Goal: Book appointment/travel/reservation

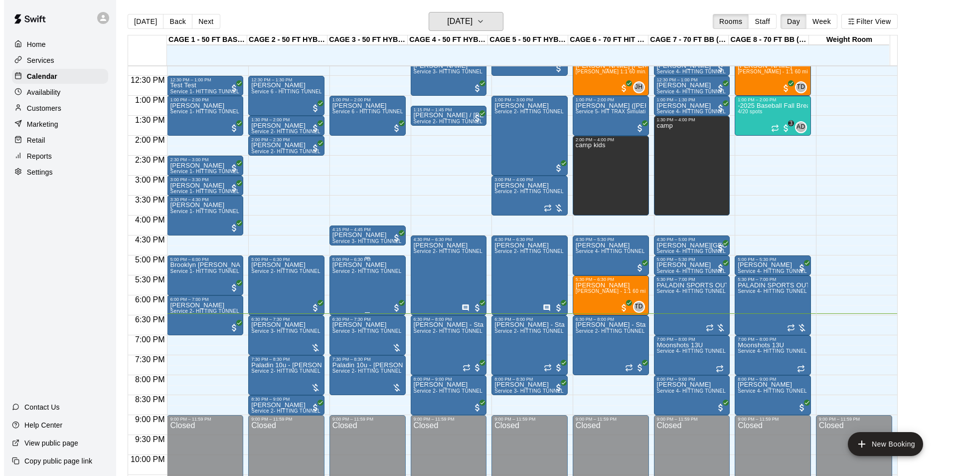
scroll to position [507, 0]
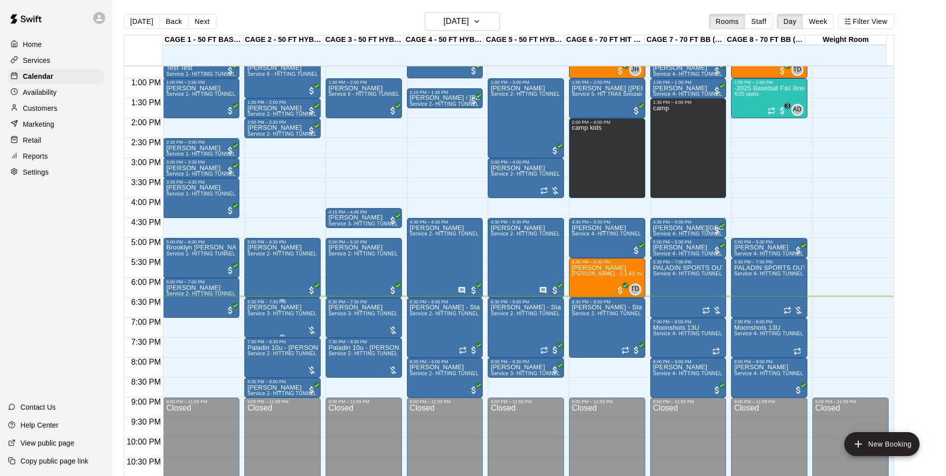
click at [311, 324] on div at bounding box center [312, 329] width 10 height 12
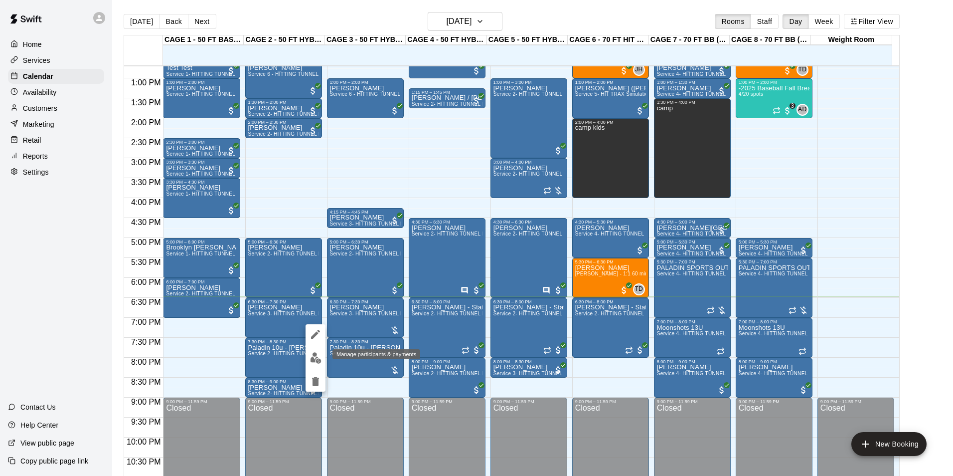
click at [320, 355] on img "edit" at bounding box center [315, 357] width 11 height 11
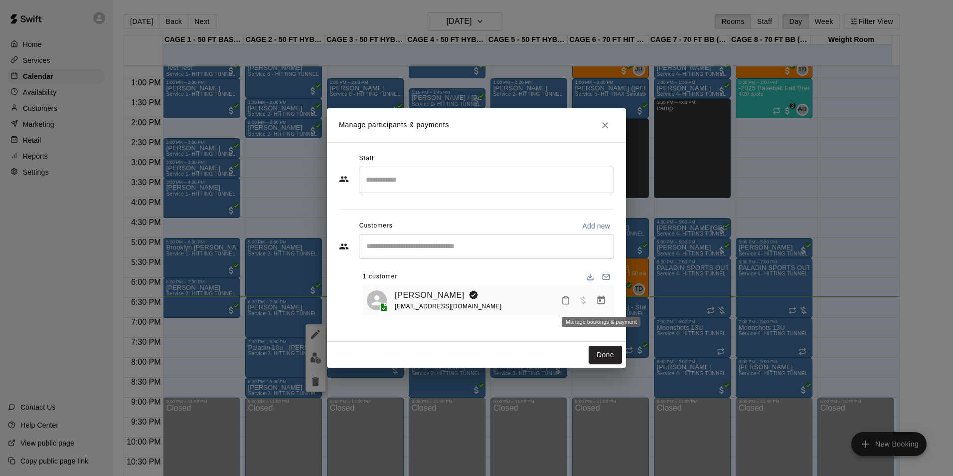
click at [602, 298] on icon "Manage bookings & payment" at bounding box center [601, 300] width 7 height 8
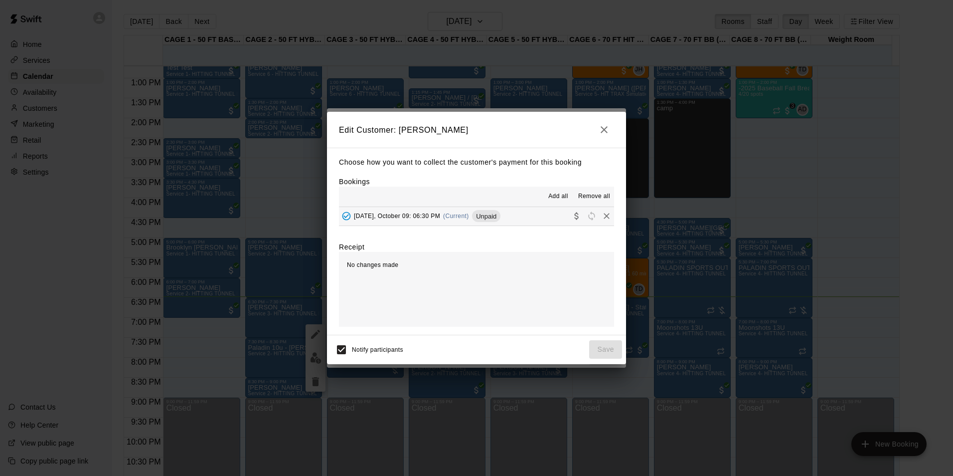
click at [407, 219] on span "[DATE], October 09: 06:30 PM" at bounding box center [397, 215] width 86 height 7
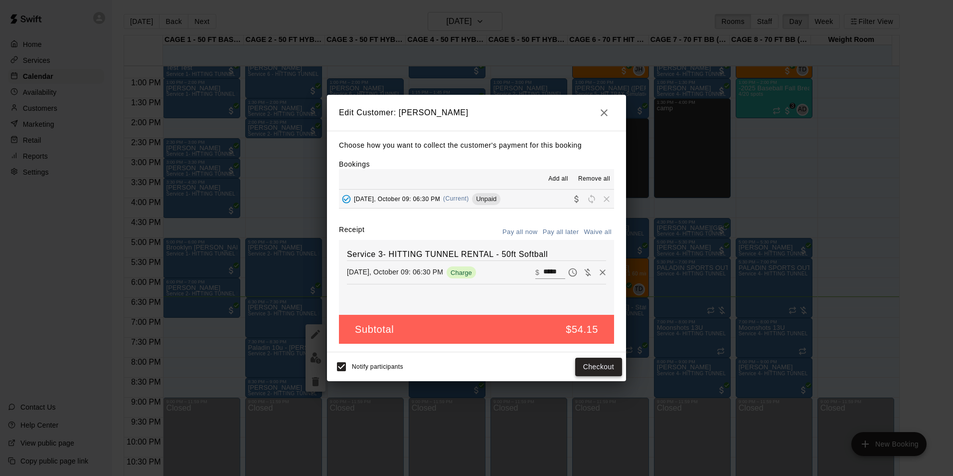
click at [598, 362] on button "Checkout" at bounding box center [598, 367] width 47 height 18
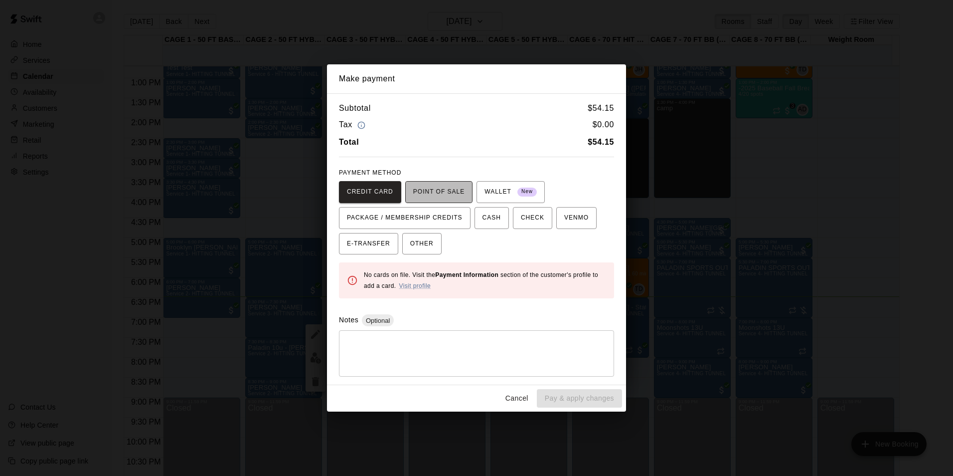
click at [446, 194] on span "POINT OF SALE" at bounding box center [438, 192] width 51 height 16
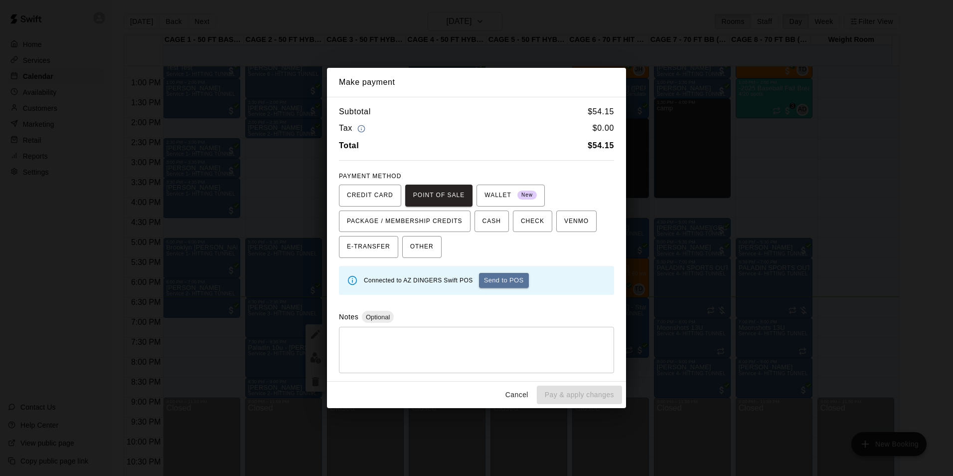
click at [596, 150] on b "$ 54.15" at bounding box center [601, 145] width 26 height 8
click at [597, 114] on h6 "$ 54.15" at bounding box center [601, 111] width 26 height 13
click at [520, 384] on div "Cancel Pay & apply changes" at bounding box center [476, 394] width 299 height 26
click at [522, 392] on button "Cancel" at bounding box center [517, 394] width 32 height 18
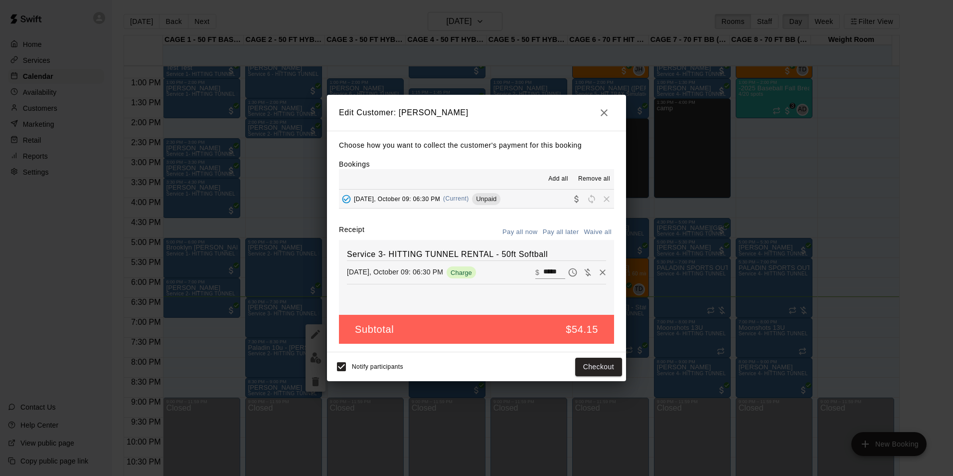
click at [548, 264] on div "Service 3- HITTING TUNNEL RENTAL - 50ft Softball [DATE], October 09: 06:30 PM C…" at bounding box center [476, 277] width 275 height 75
click at [548, 275] on input "*****" at bounding box center [554, 272] width 22 height 13
click at [551, 273] on input "*****" at bounding box center [554, 272] width 22 height 13
click at [554, 272] on input "*****" at bounding box center [554, 272] width 22 height 13
type input "*"
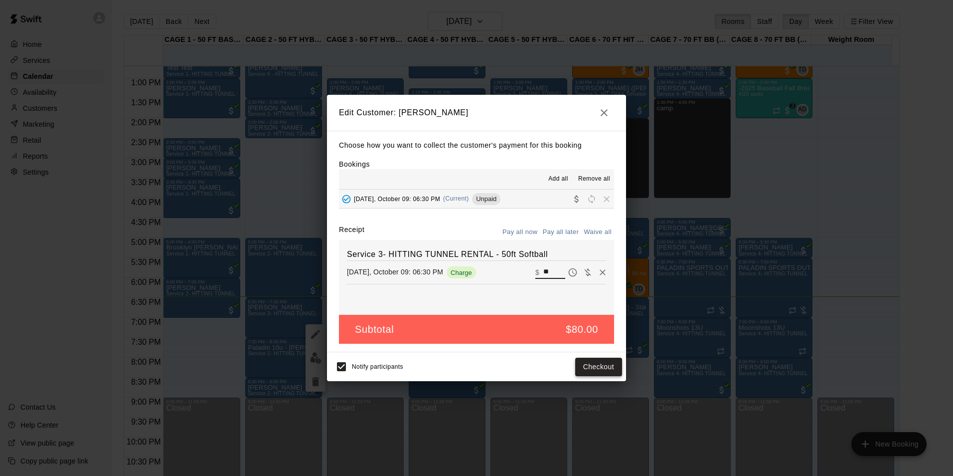
type input "**"
click at [599, 370] on button "Checkout" at bounding box center [598, 367] width 47 height 18
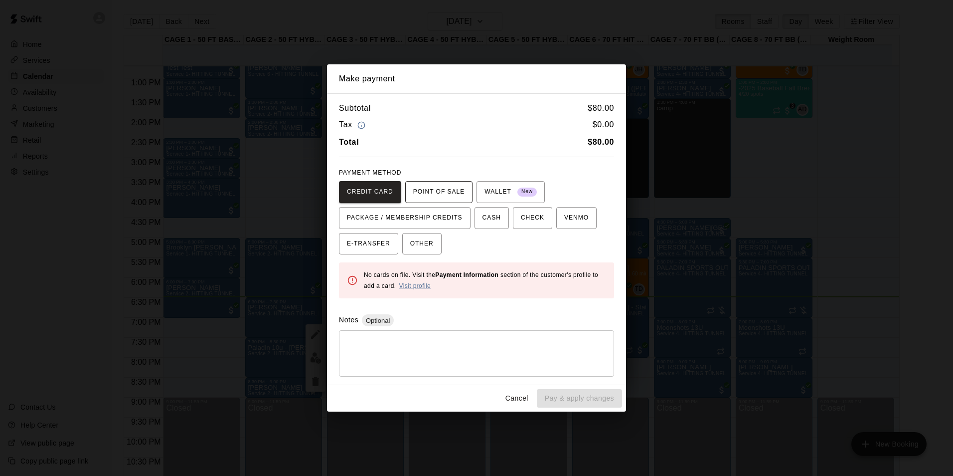
click at [432, 181] on button "POINT OF SALE" at bounding box center [438, 192] width 67 height 22
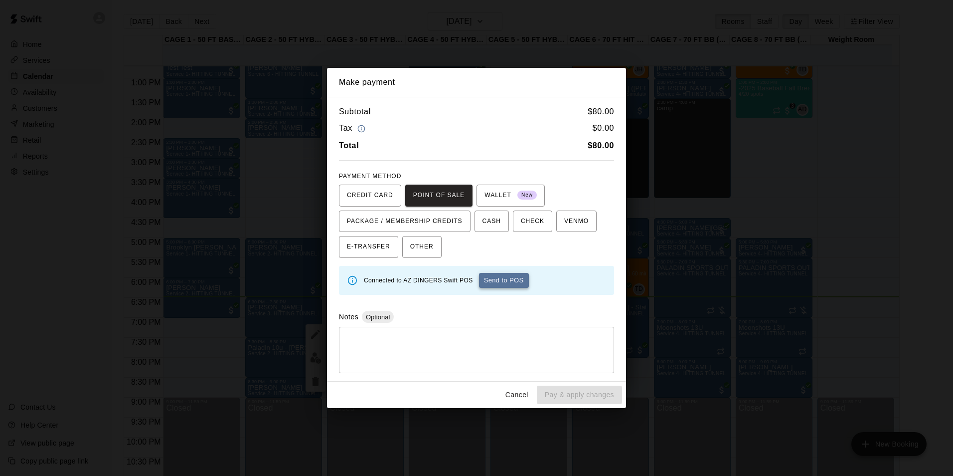
click at [508, 281] on button "Send to POS" at bounding box center [504, 280] width 50 height 15
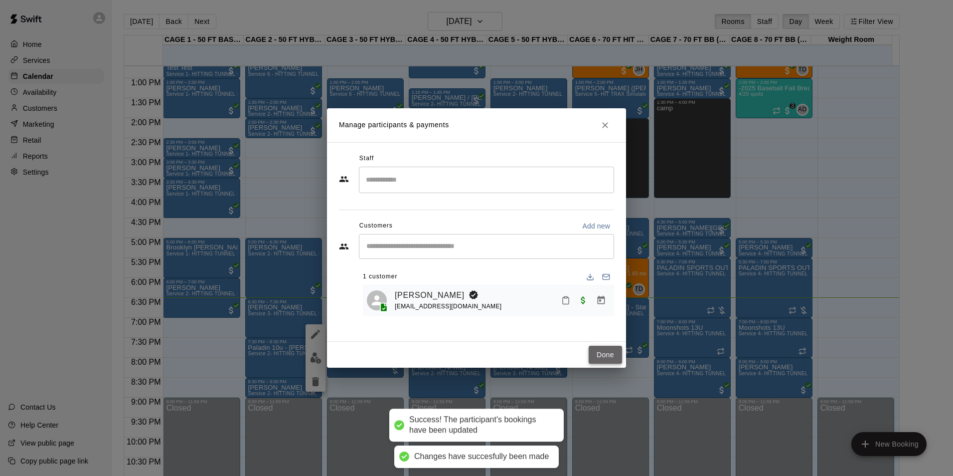
click at [616, 353] on button "Done" at bounding box center [605, 355] width 33 height 18
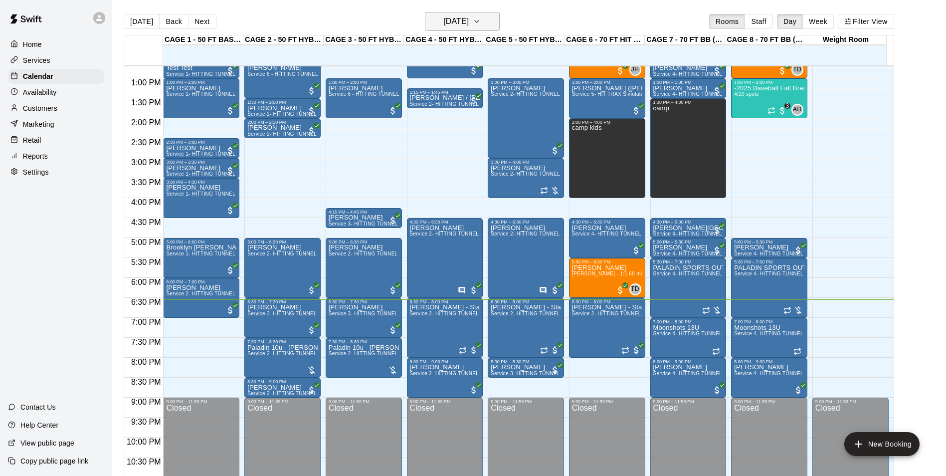
click at [469, 21] on h6 "[DATE]" at bounding box center [455, 21] width 25 height 14
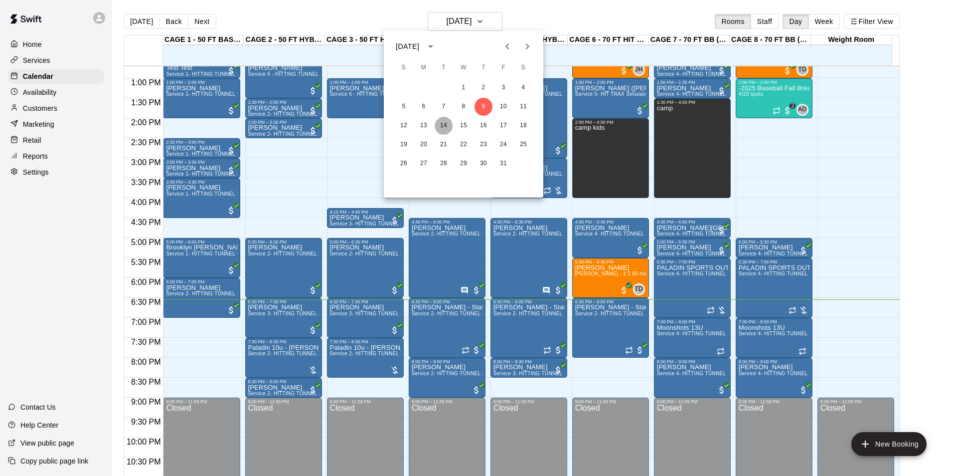
click at [440, 125] on button "14" at bounding box center [444, 126] width 18 height 18
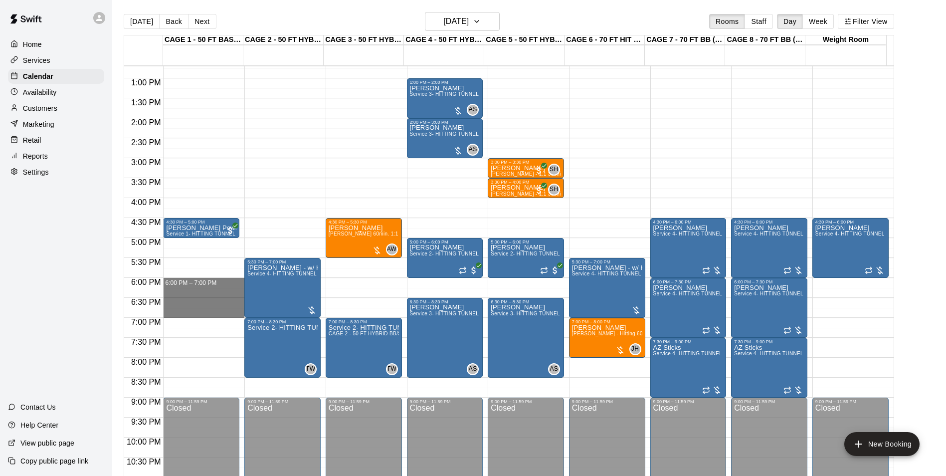
drag, startPoint x: 177, startPoint y: 279, endPoint x: 180, endPoint y: 315, distance: 36.6
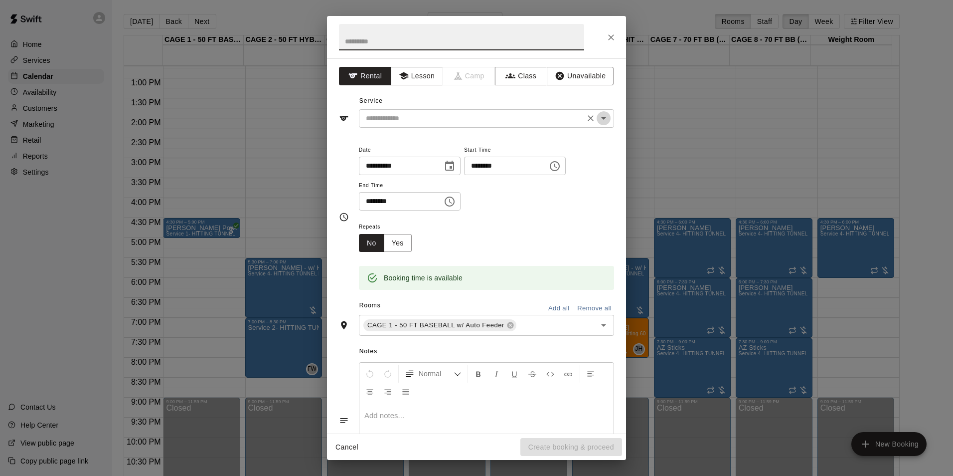
click at [598, 120] on icon "Open" at bounding box center [604, 118] width 12 height 12
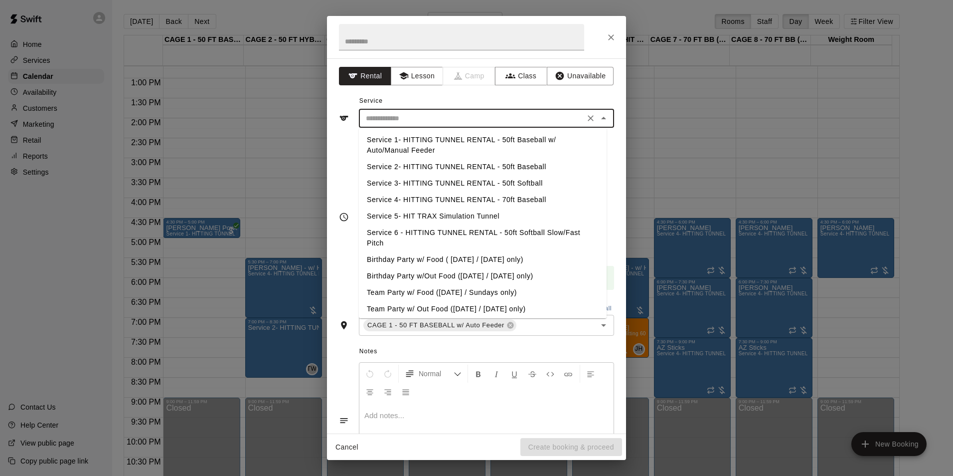
click at [524, 168] on li "Service 2- HITTING TUNNEL RENTAL - 50ft Baseball" at bounding box center [483, 167] width 248 height 16
type input "**********"
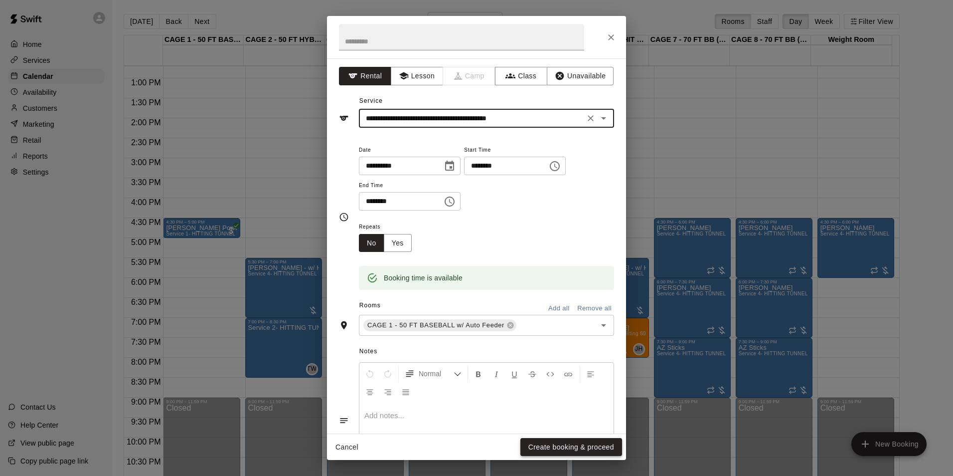
click at [551, 439] on button "Create booking & proceed" at bounding box center [572, 447] width 102 height 18
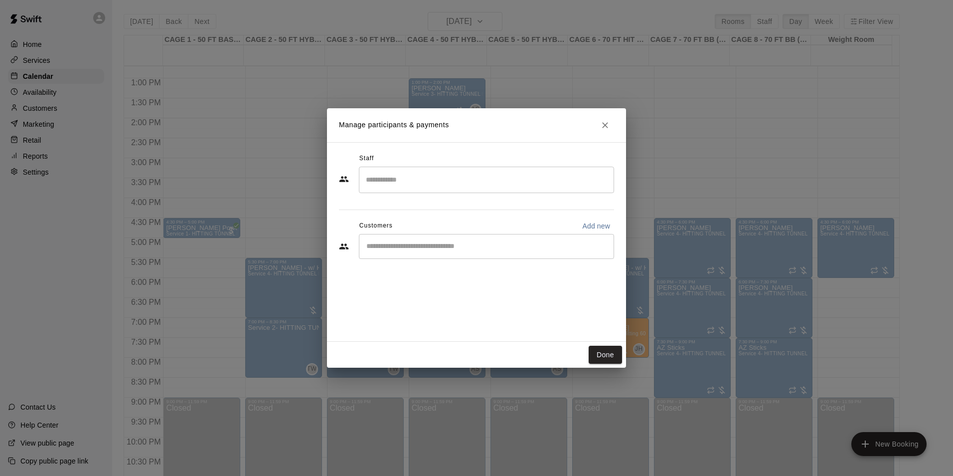
click at [413, 244] on input "Start typing to search customers..." at bounding box center [486, 246] width 246 height 10
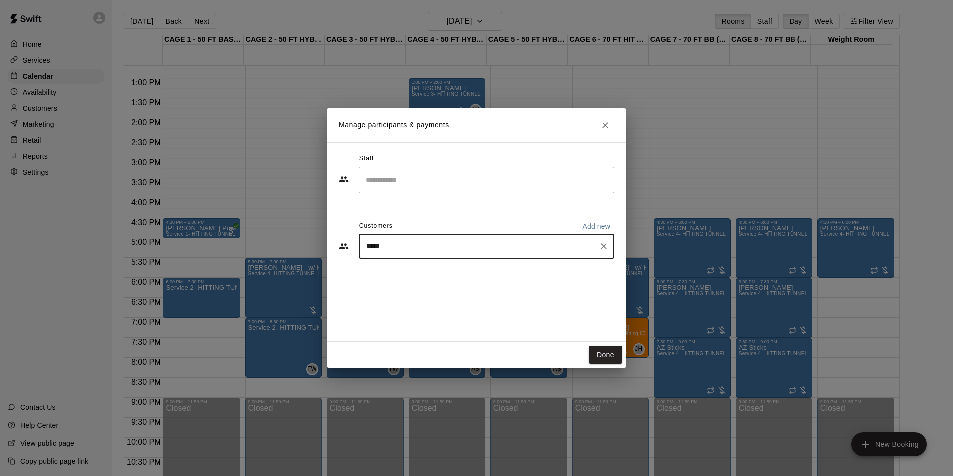
type input "*****"
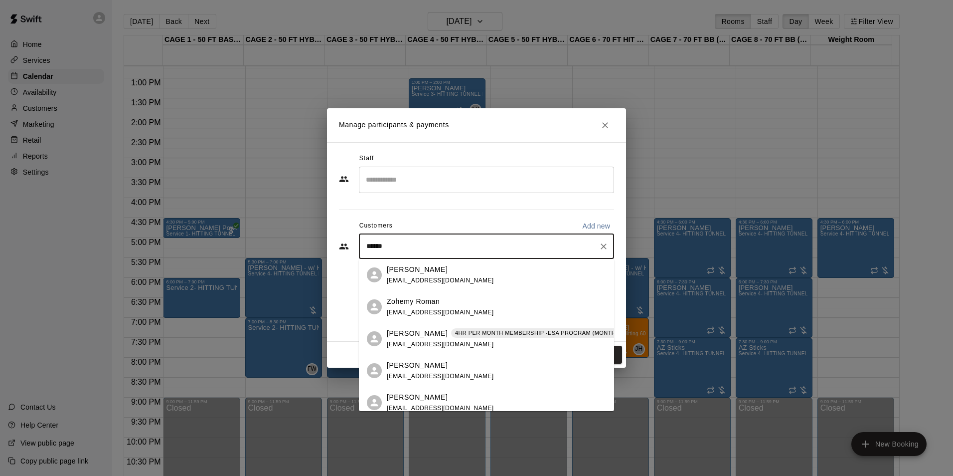
click at [433, 328] on p "[PERSON_NAME]" at bounding box center [417, 333] width 61 height 10
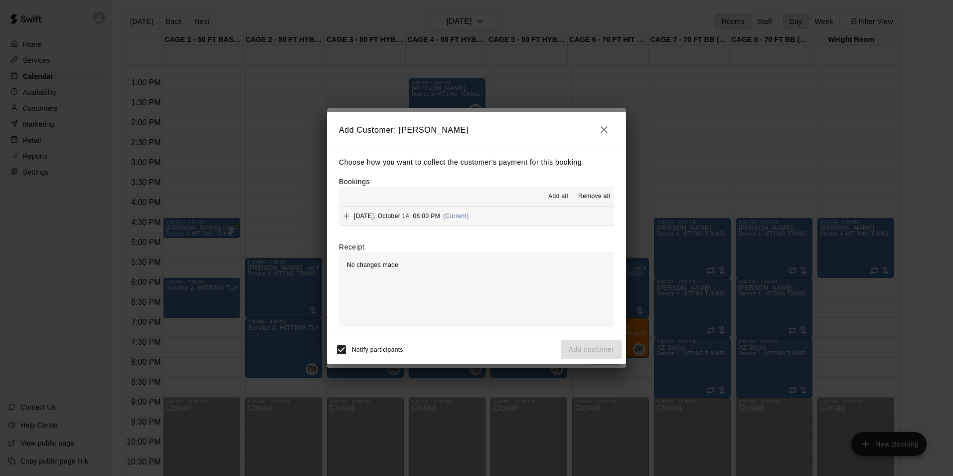
click at [433, 215] on span "[DATE], October 14: 06:00 PM" at bounding box center [397, 215] width 86 height 7
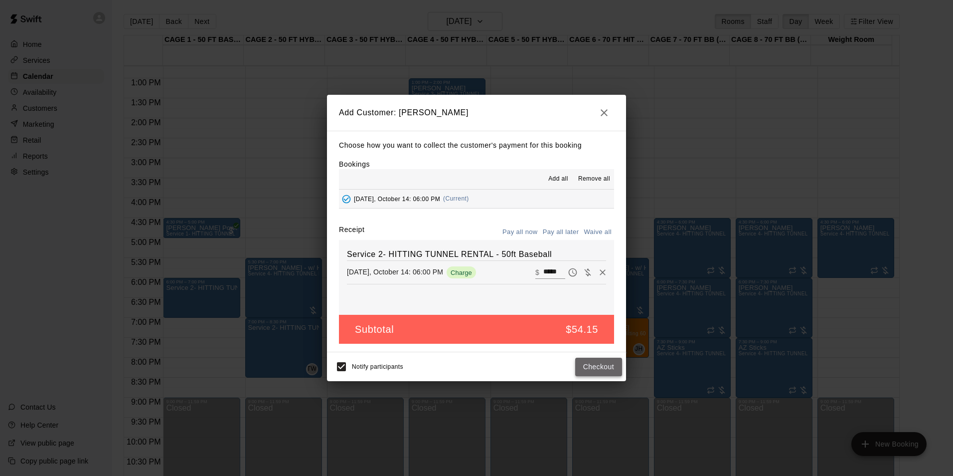
click at [611, 365] on button "Checkout" at bounding box center [598, 367] width 47 height 18
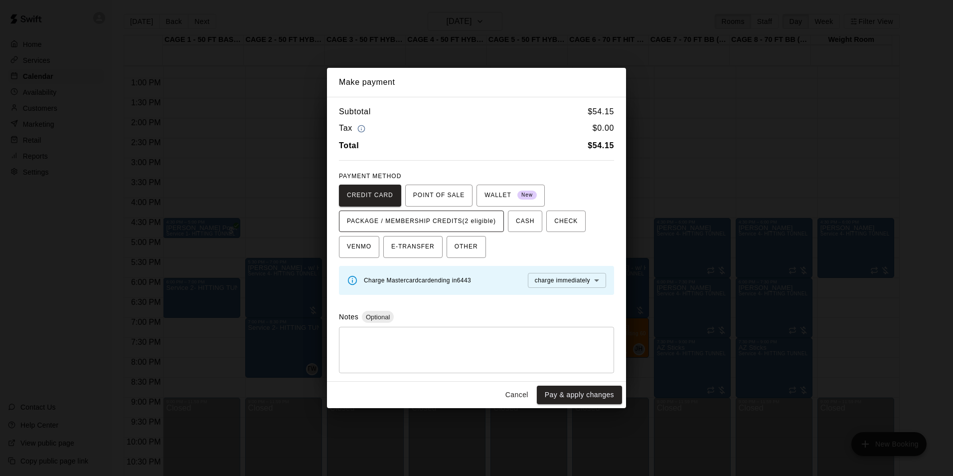
click at [466, 220] on span "PACKAGE / MEMBERSHIP CREDITS (2 eligible)" at bounding box center [421, 221] width 149 height 16
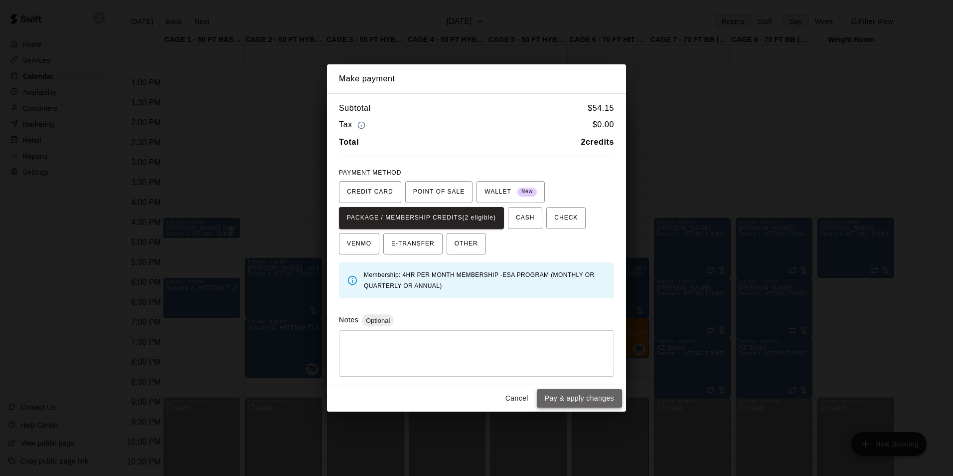
click at [590, 395] on button "Pay & apply changes" at bounding box center [579, 398] width 85 height 18
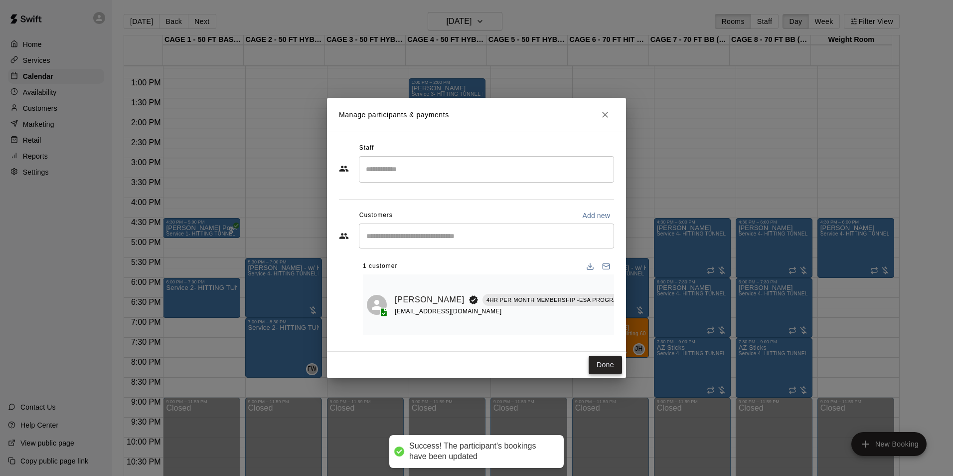
click at [606, 362] on button "Done" at bounding box center [605, 365] width 33 height 18
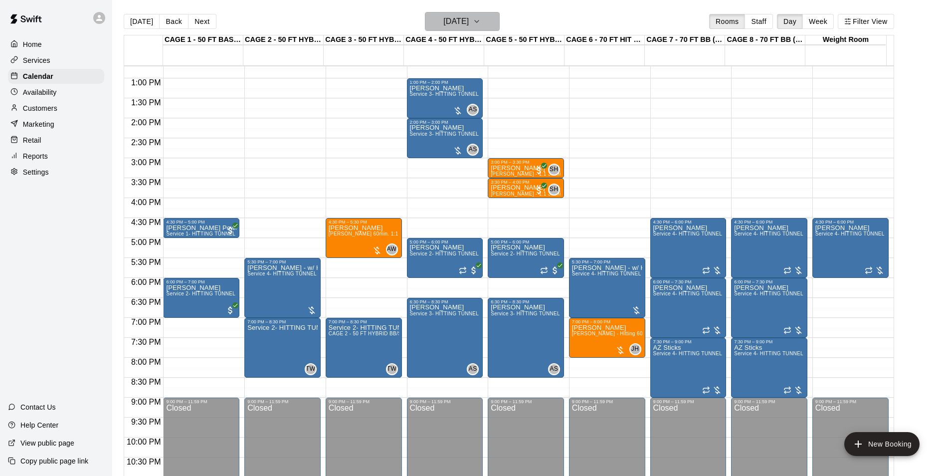
click at [469, 21] on h6 "[DATE]" at bounding box center [455, 21] width 25 height 14
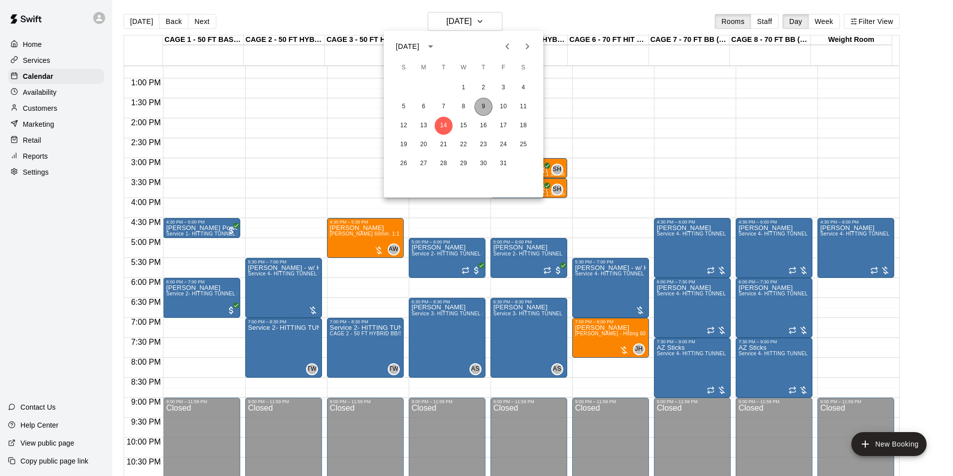
click at [488, 108] on button "9" at bounding box center [484, 107] width 18 height 18
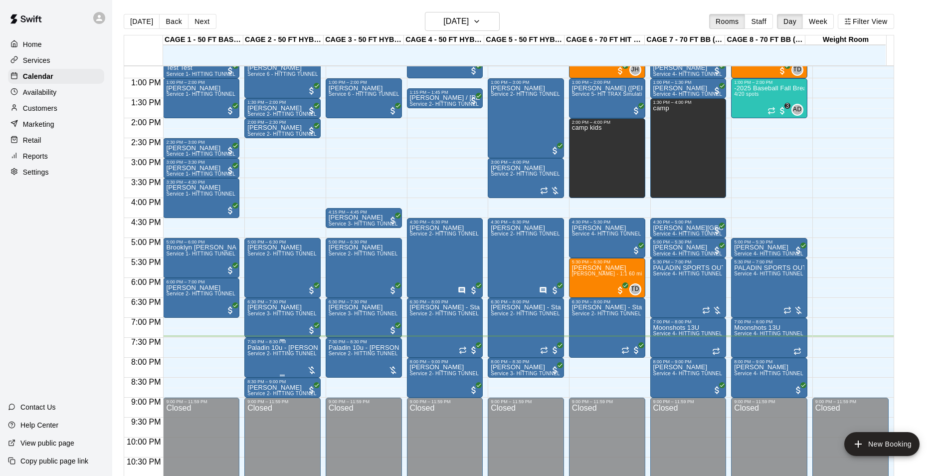
click at [313, 366] on div at bounding box center [312, 370] width 10 height 10
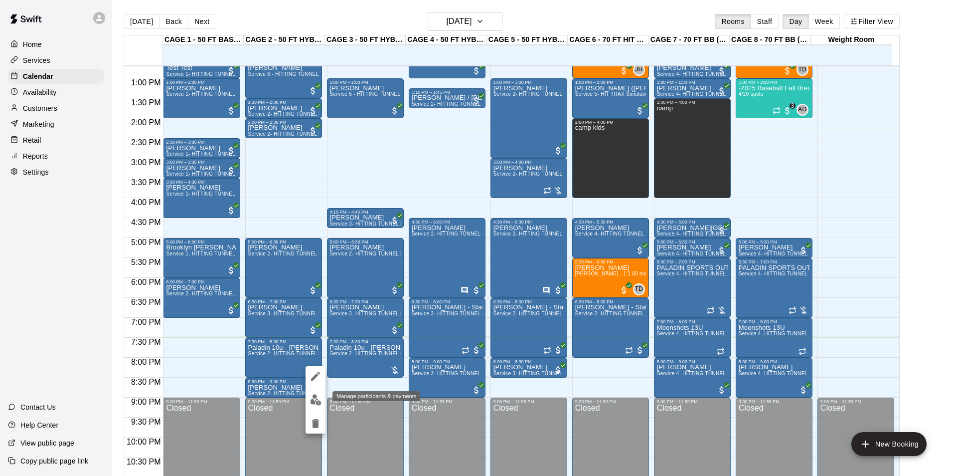
click at [312, 396] on img "edit" at bounding box center [315, 399] width 11 height 11
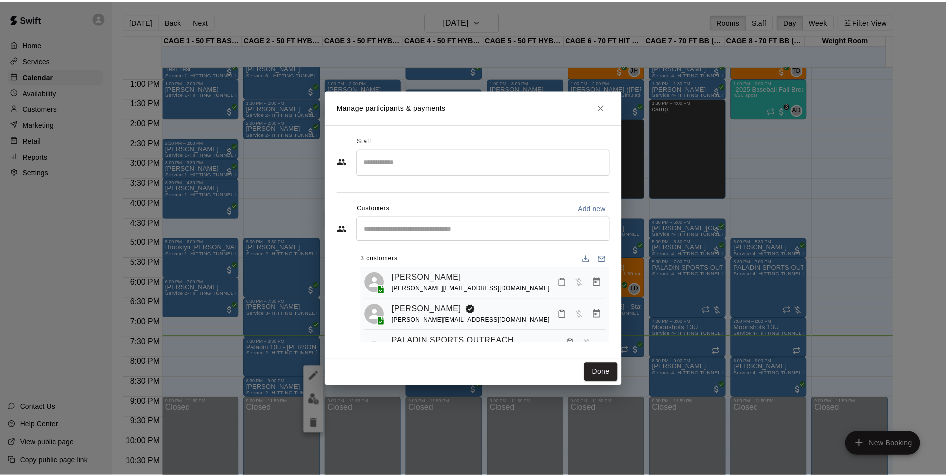
scroll to position [40, 0]
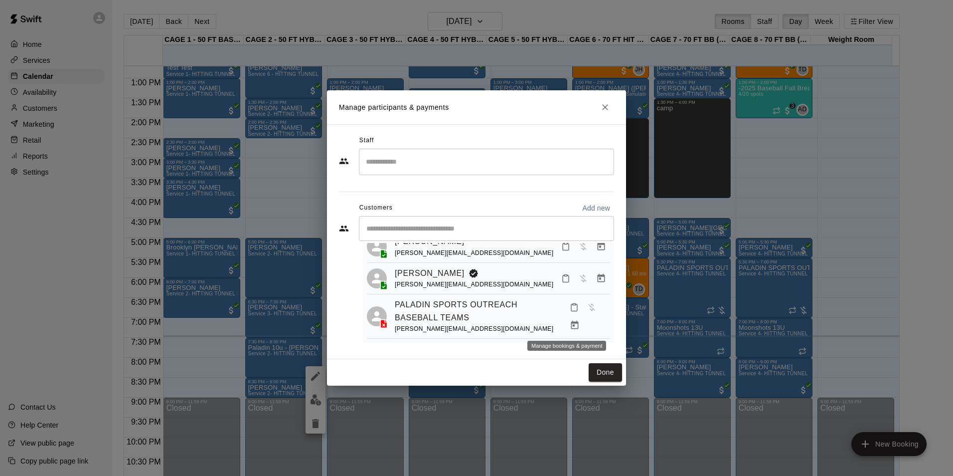
click at [572, 327] on button "Manage bookings & payment" at bounding box center [575, 325] width 18 height 18
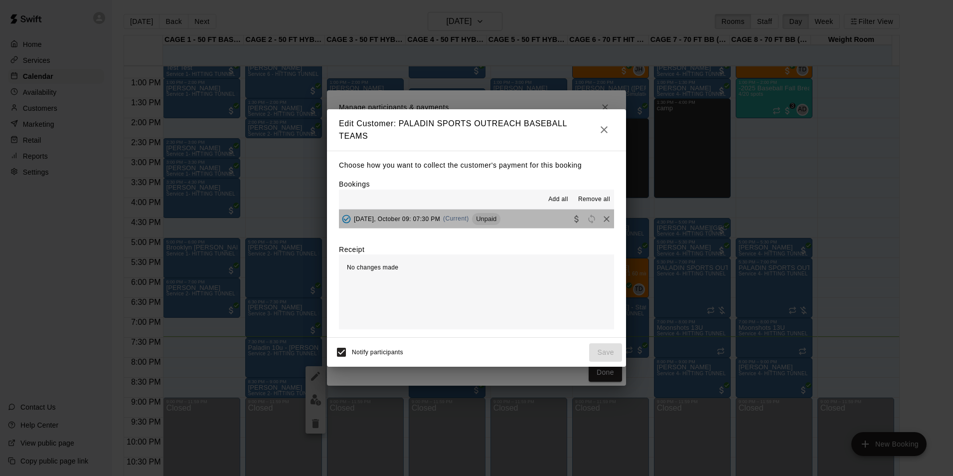
click at [531, 222] on button "[DATE], October 09: 07:30 PM (Current) Unpaid" at bounding box center [476, 218] width 275 height 18
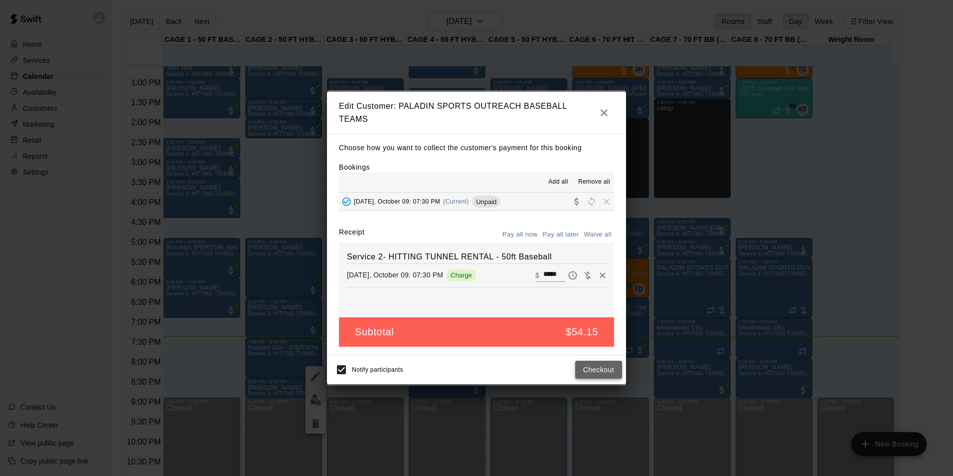
click at [612, 364] on button "Checkout" at bounding box center [598, 370] width 47 height 18
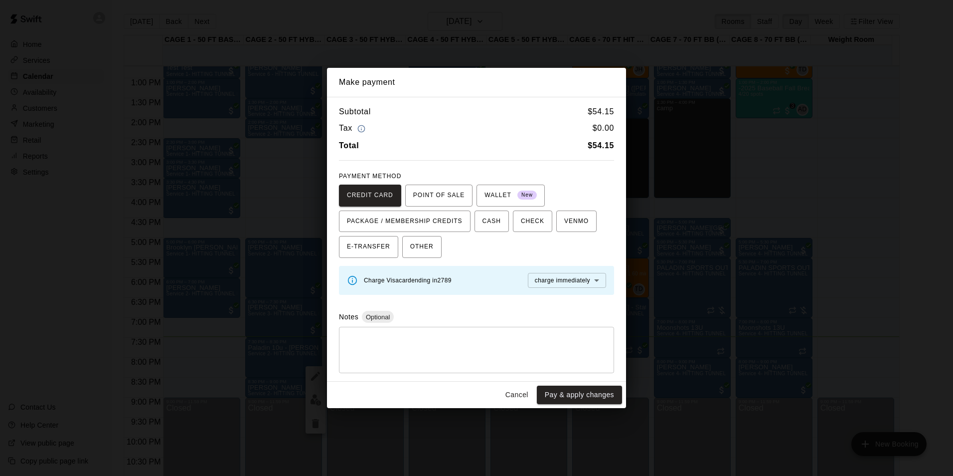
click at [510, 402] on button "Cancel" at bounding box center [517, 394] width 32 height 18
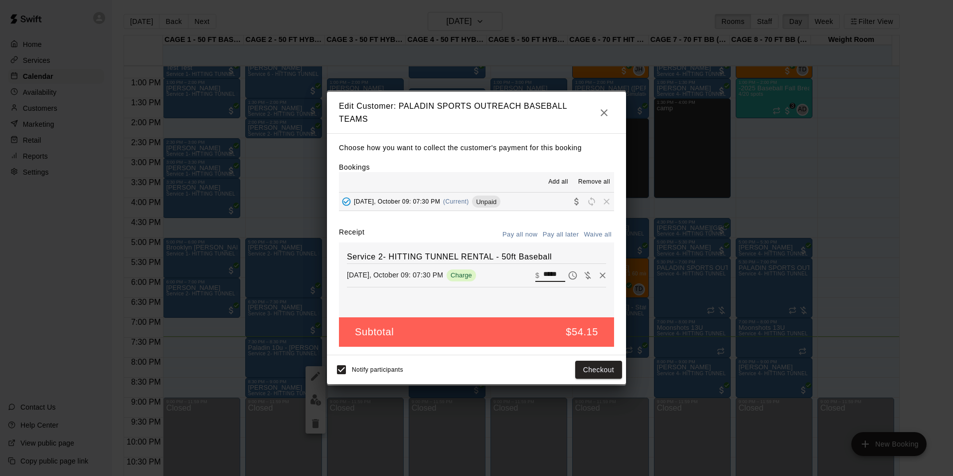
click at [554, 272] on input "*****" at bounding box center [554, 275] width 22 height 13
click at [551, 272] on input "*****" at bounding box center [554, 275] width 22 height 13
type input "**"
click at [598, 363] on button "Checkout" at bounding box center [598, 370] width 47 height 18
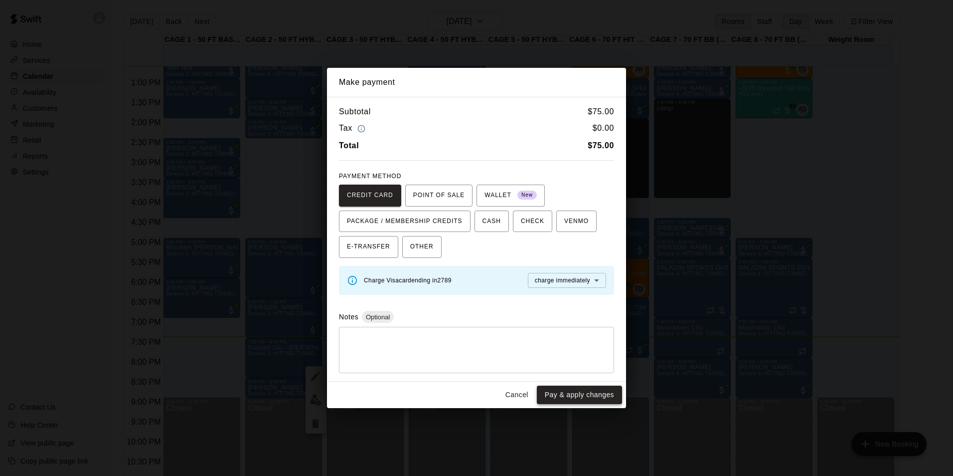
click at [611, 402] on button "Pay & apply changes" at bounding box center [579, 394] width 85 height 18
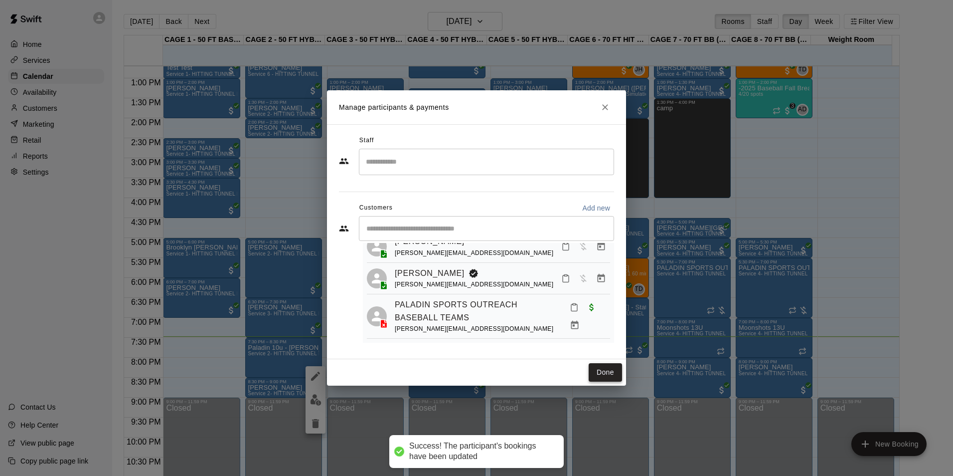
click at [612, 365] on button "Done" at bounding box center [605, 372] width 33 height 18
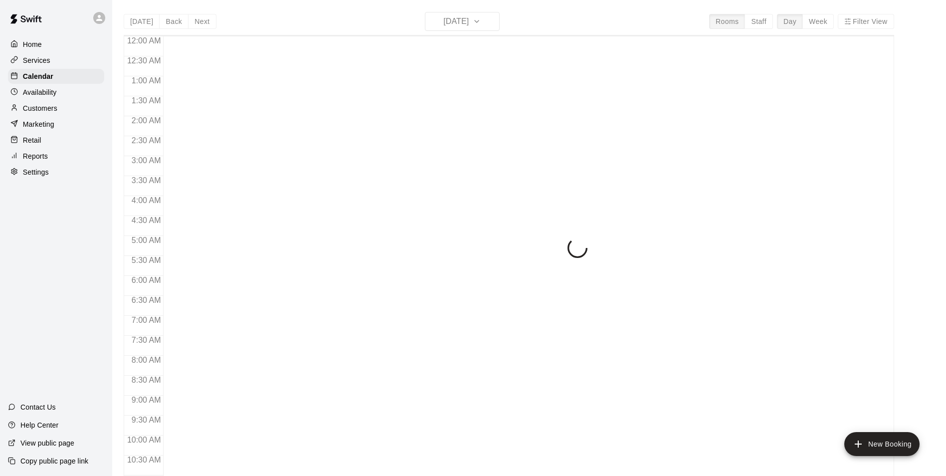
scroll to position [507, 0]
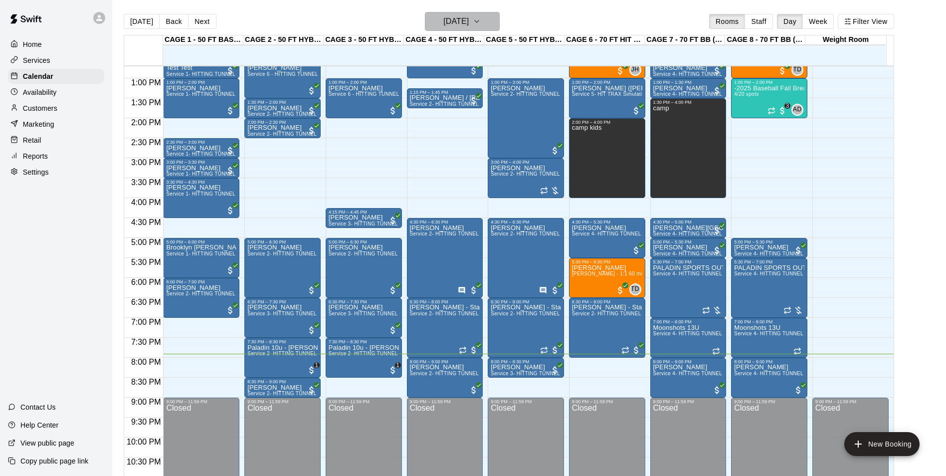
click at [469, 27] on h6 "[DATE]" at bounding box center [455, 21] width 25 height 14
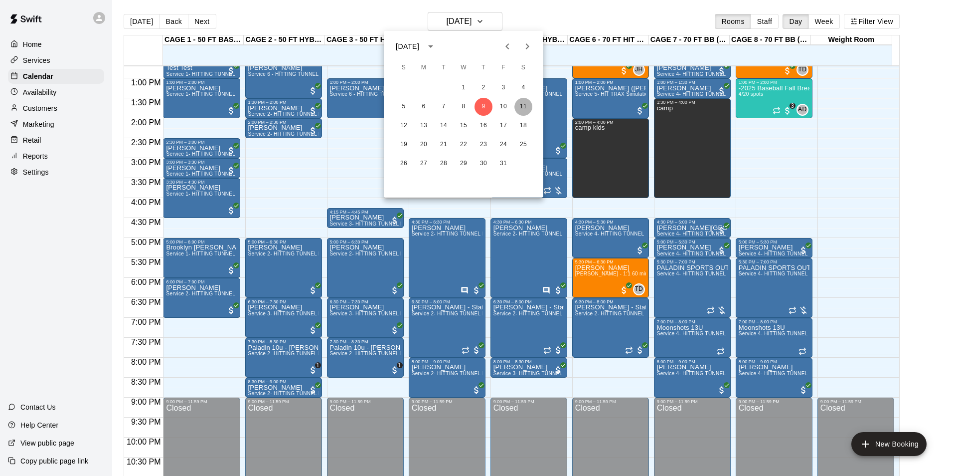
click at [525, 108] on button "11" at bounding box center [524, 107] width 18 height 18
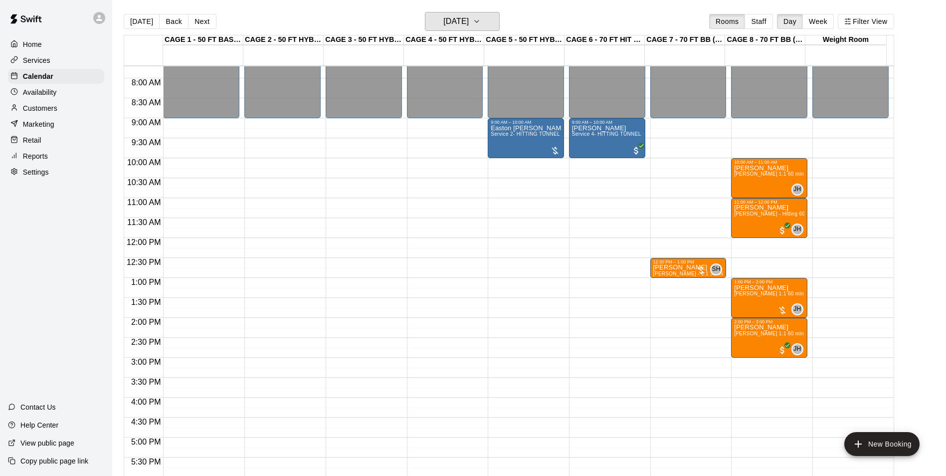
scroll to position [357, 0]
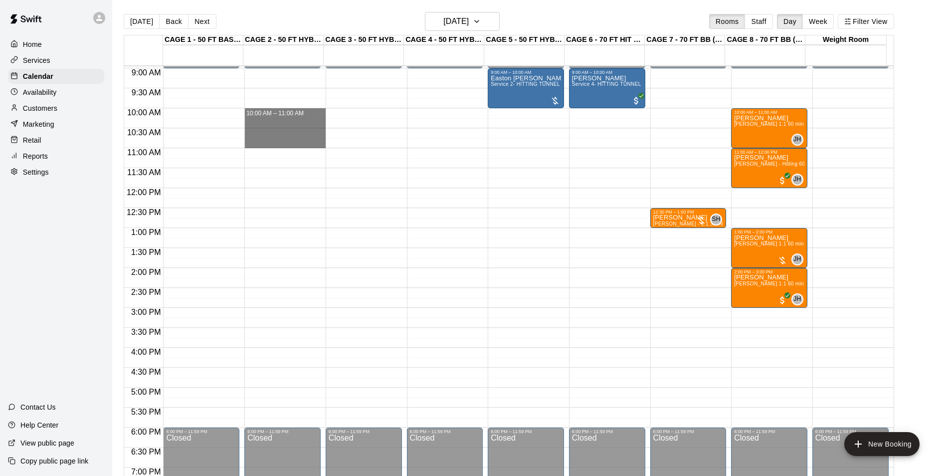
drag, startPoint x: 304, startPoint y: 113, endPoint x: 304, endPoint y: 145, distance: 32.4
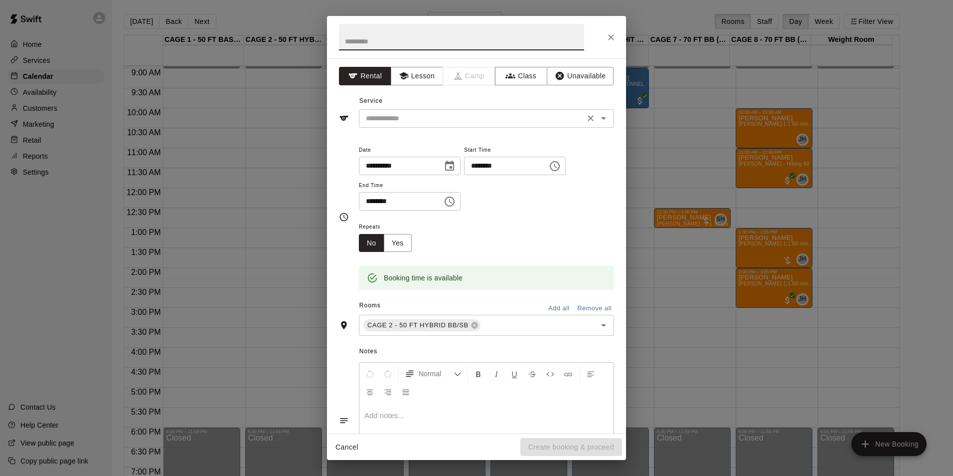
click at [598, 123] on icon "Open" at bounding box center [604, 118] width 12 height 12
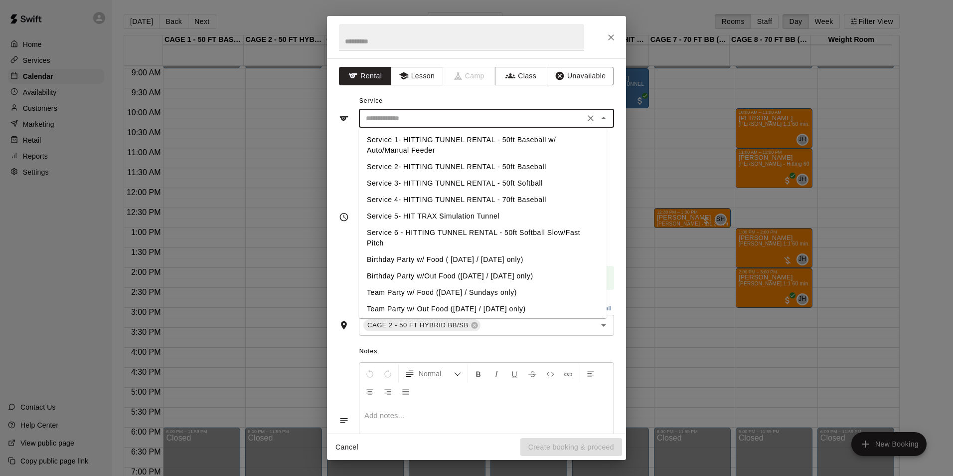
click at [519, 180] on li "Service 3- HITTING TUNNEL RENTAL - 50ft Softball" at bounding box center [483, 183] width 248 height 16
type input "**********"
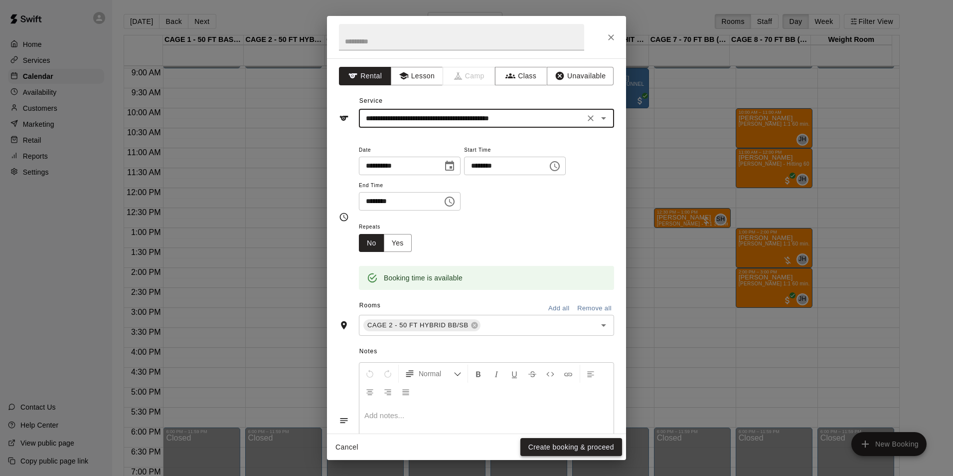
click at [580, 453] on button "Create booking & proceed" at bounding box center [572, 447] width 102 height 18
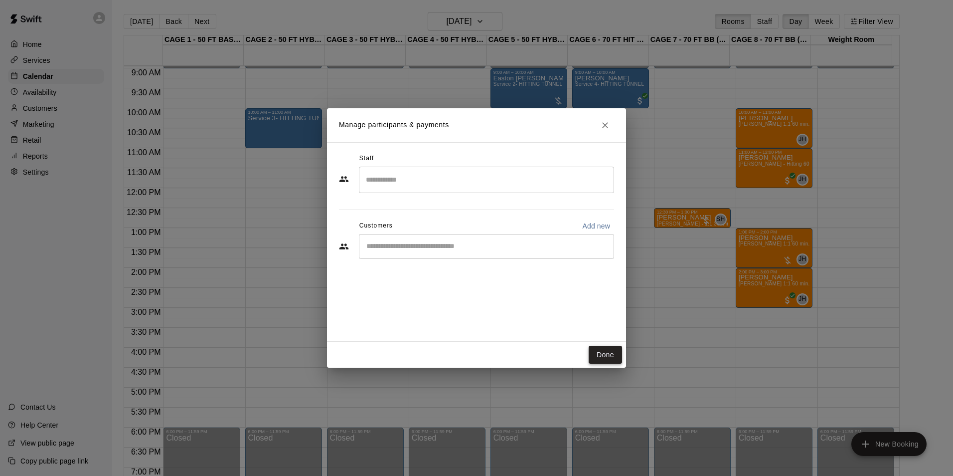
click at [603, 351] on button "Done" at bounding box center [605, 355] width 33 height 18
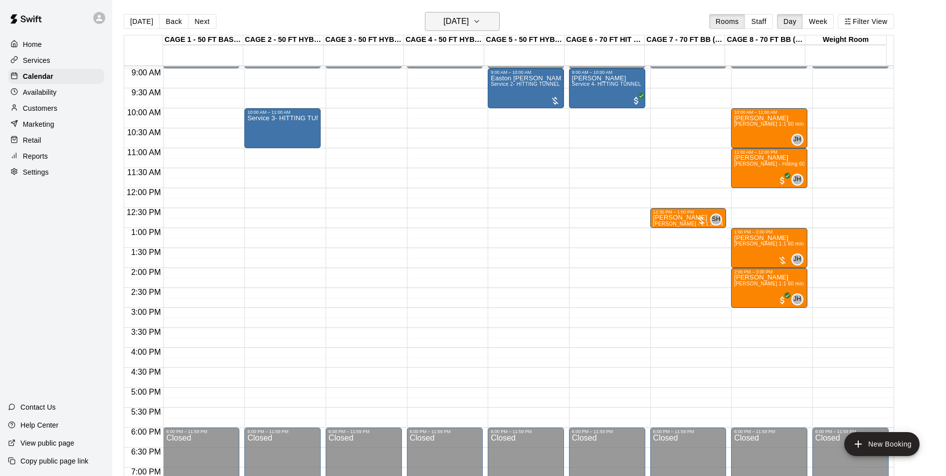
click at [469, 22] on h6 "Saturday Oct 11" at bounding box center [455, 21] width 25 height 14
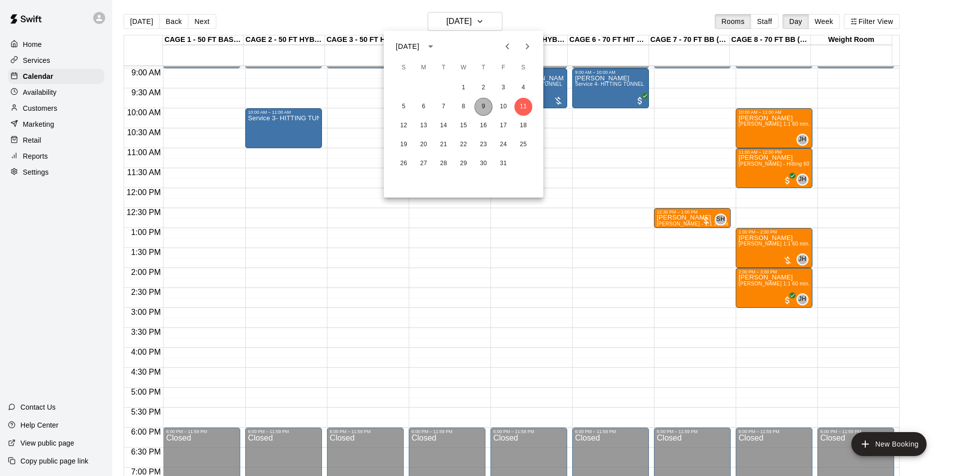
click at [486, 104] on button "9" at bounding box center [484, 107] width 18 height 18
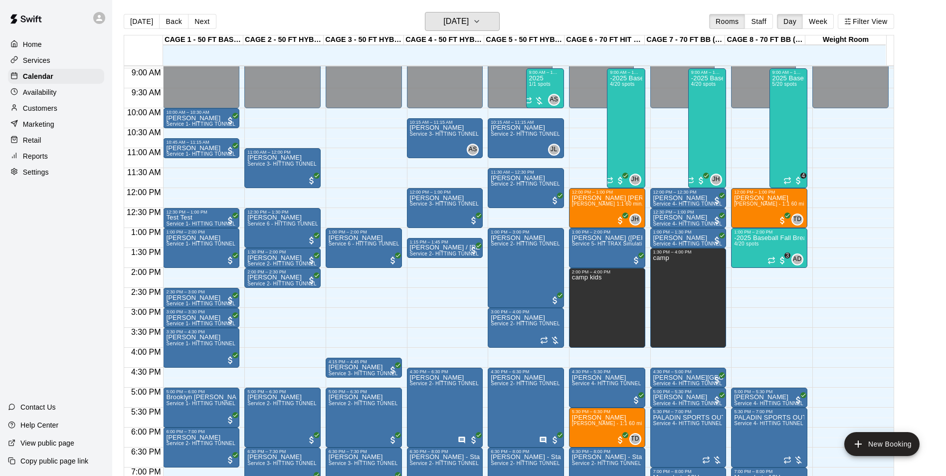
scroll to position [538, 0]
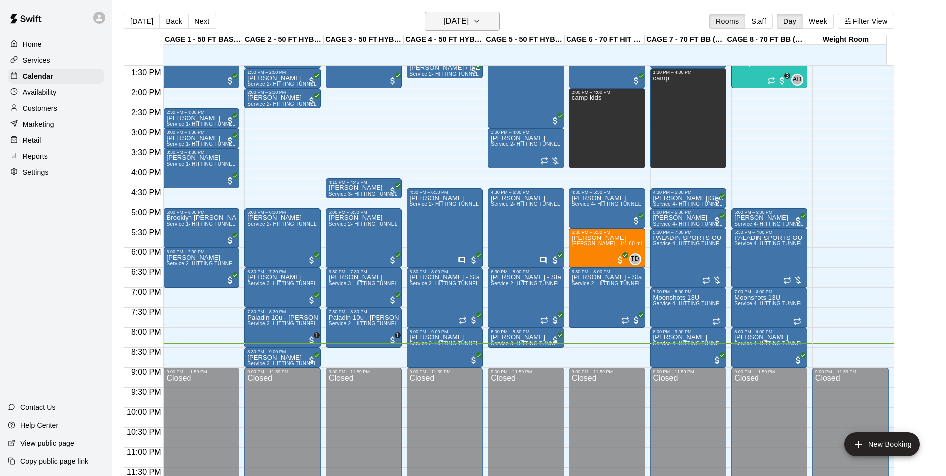
click at [490, 17] on button "[DATE]" at bounding box center [462, 21] width 75 height 19
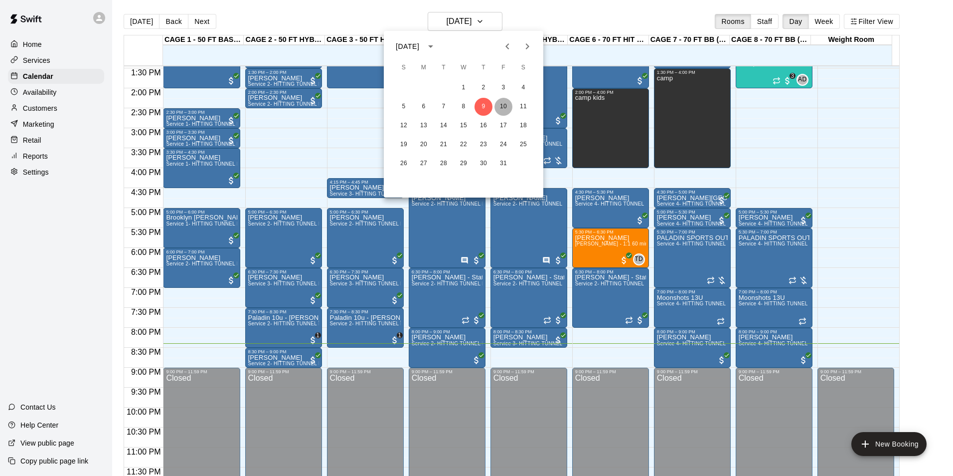
click at [500, 114] on button "10" at bounding box center [504, 107] width 18 height 18
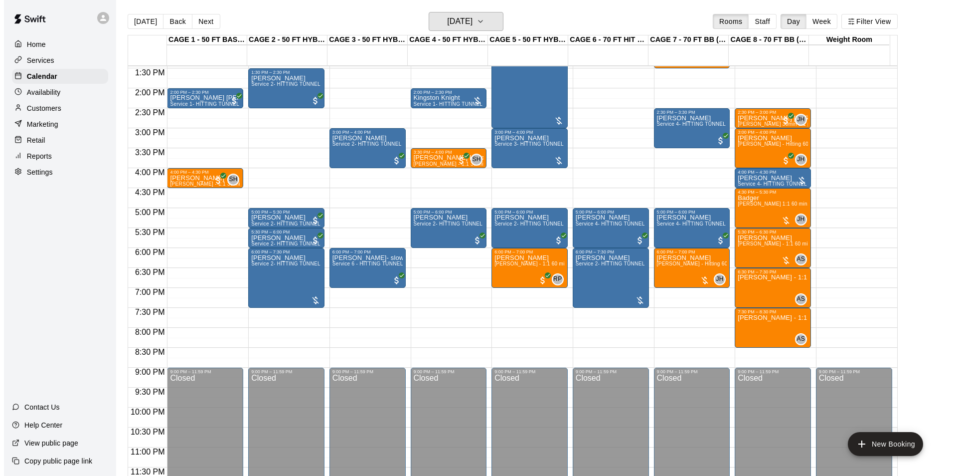
scroll to position [16, 0]
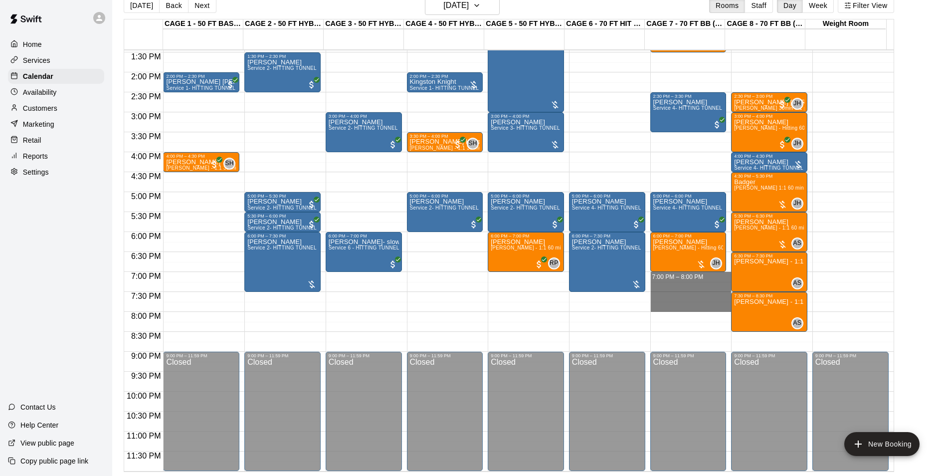
drag, startPoint x: 689, startPoint y: 274, endPoint x: 690, endPoint y: 304, distance: 30.4
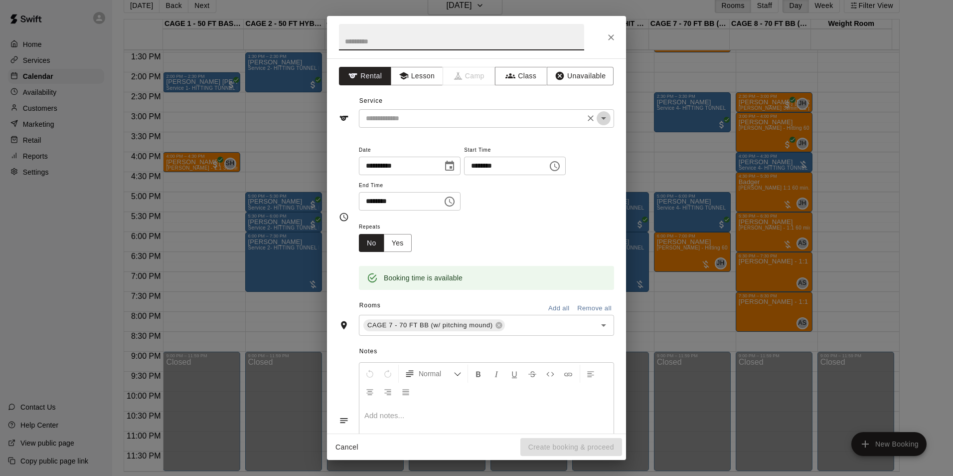
click at [598, 114] on icon "Open" at bounding box center [604, 118] width 12 height 12
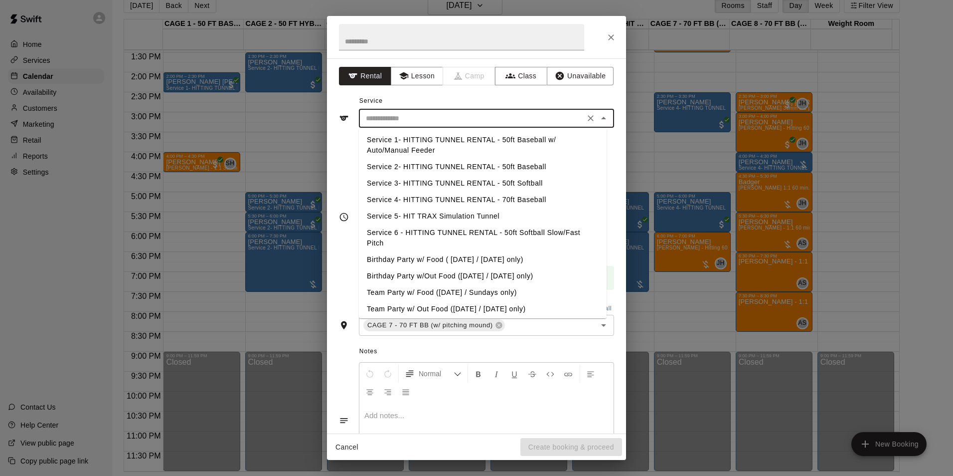
click at [516, 198] on li "Service 4- HITTING TUNNEL RENTAL - 70ft Baseball" at bounding box center [483, 199] width 248 height 16
type input "**********"
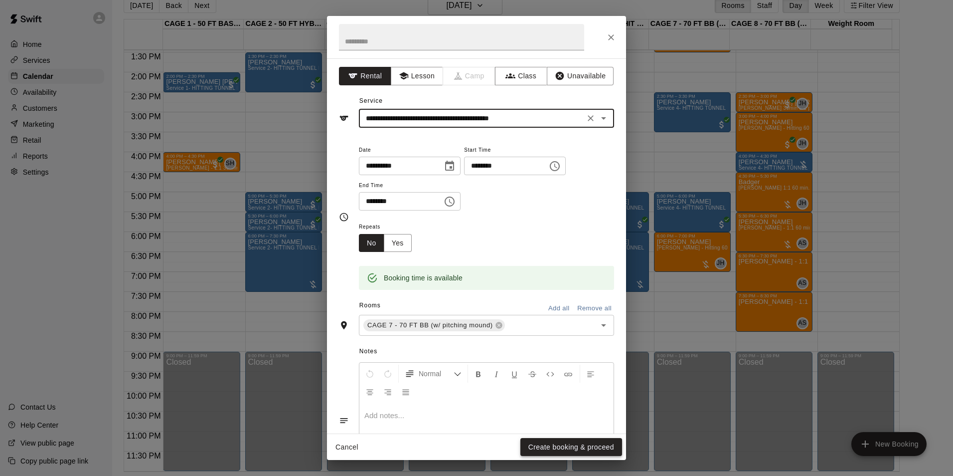
click at [566, 446] on button "Create booking & proceed" at bounding box center [572, 447] width 102 height 18
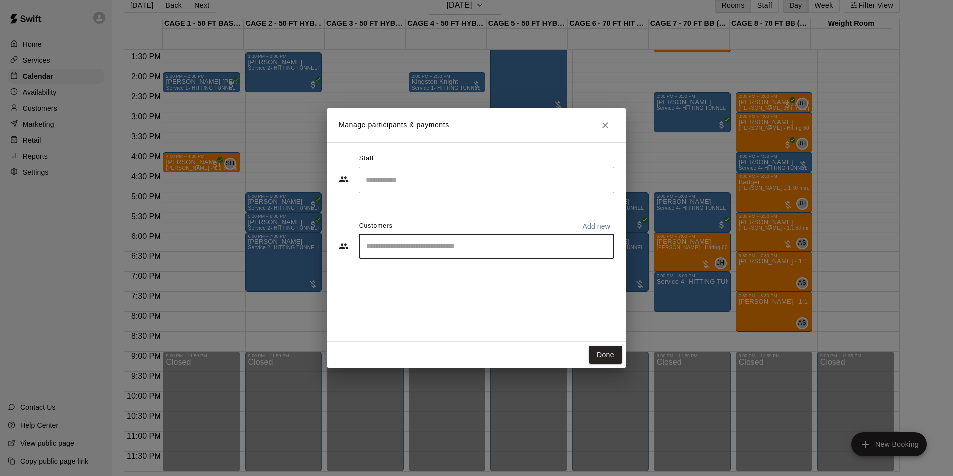
click at [440, 250] on input "Start typing to search customers..." at bounding box center [486, 246] width 246 height 10
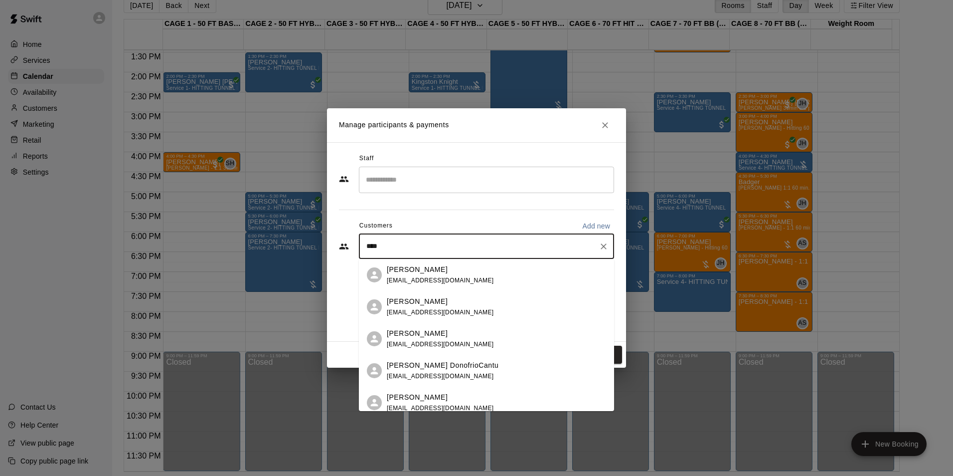
type input "*****"
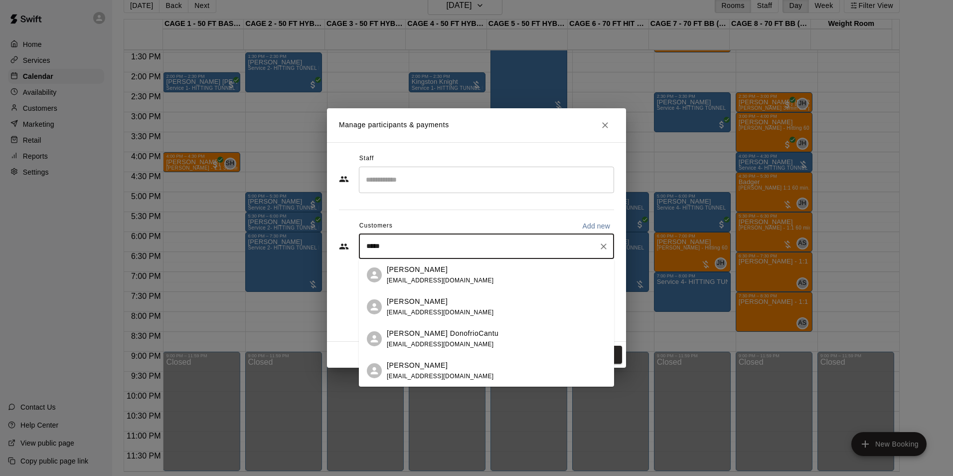
click at [443, 273] on p "Anthony Donofrio" at bounding box center [417, 269] width 61 height 10
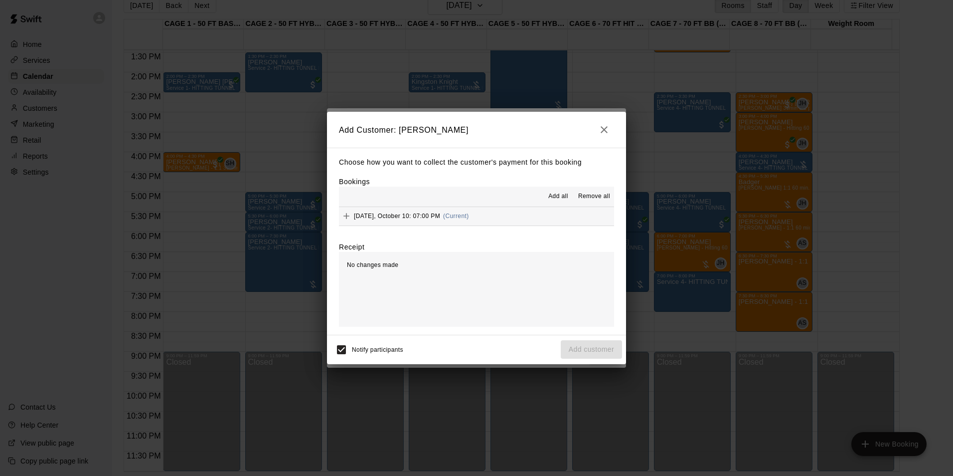
click at [445, 217] on span "(Current)" at bounding box center [456, 215] width 26 height 7
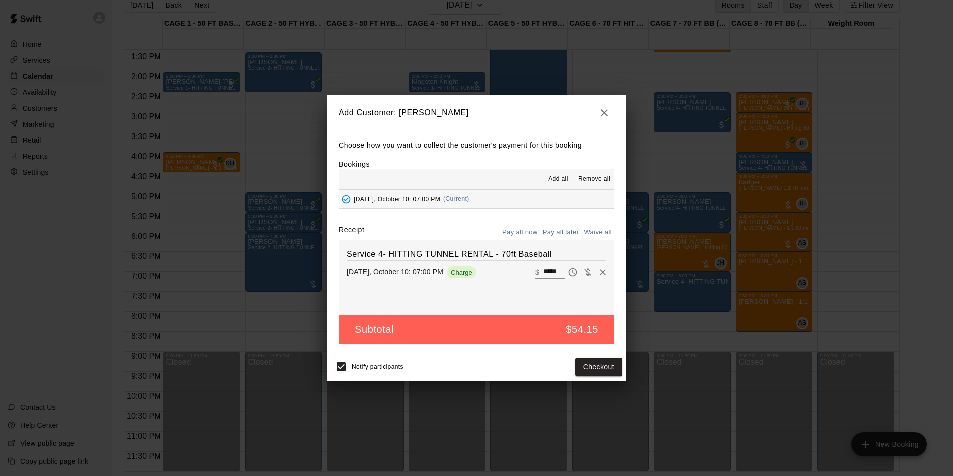
click at [561, 234] on button "Pay all later" at bounding box center [561, 231] width 41 height 15
click at [593, 368] on button "Add customer" at bounding box center [591, 367] width 61 height 18
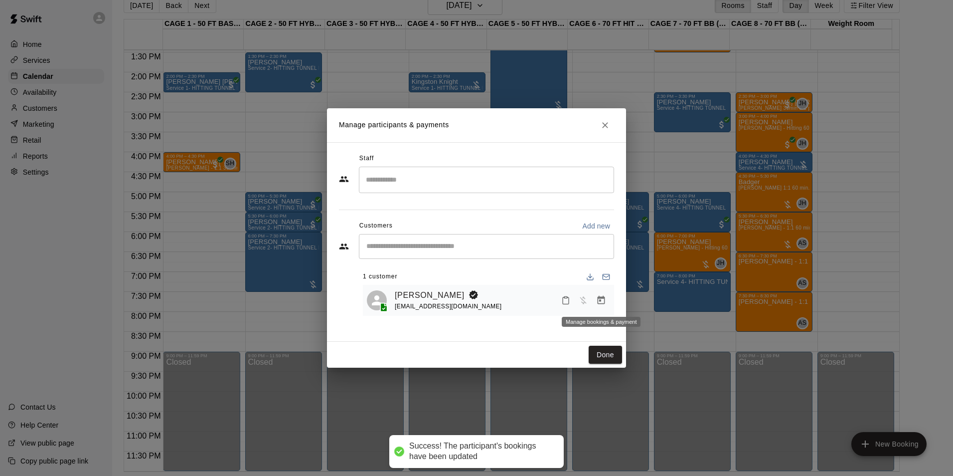
click at [606, 301] on button "Manage bookings & payment" at bounding box center [601, 300] width 18 height 18
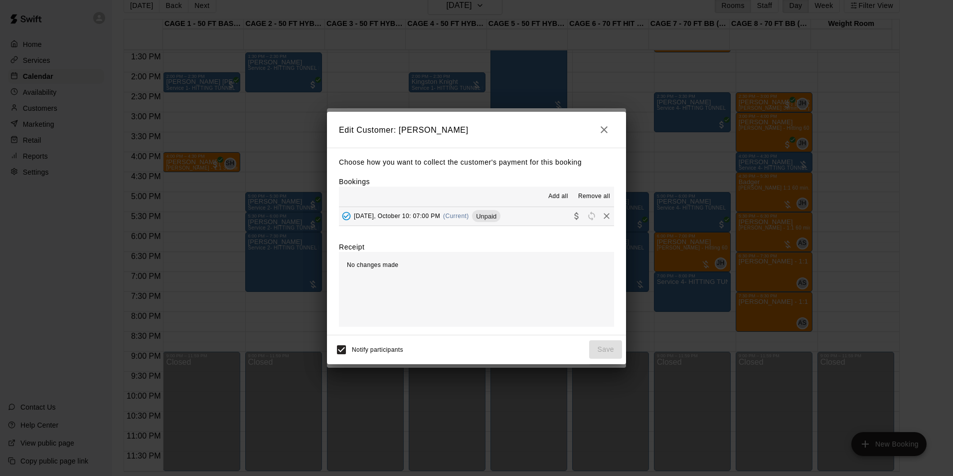
click at [522, 214] on button "Friday, October 10: 07:00 PM (Current) Unpaid" at bounding box center [476, 216] width 275 height 18
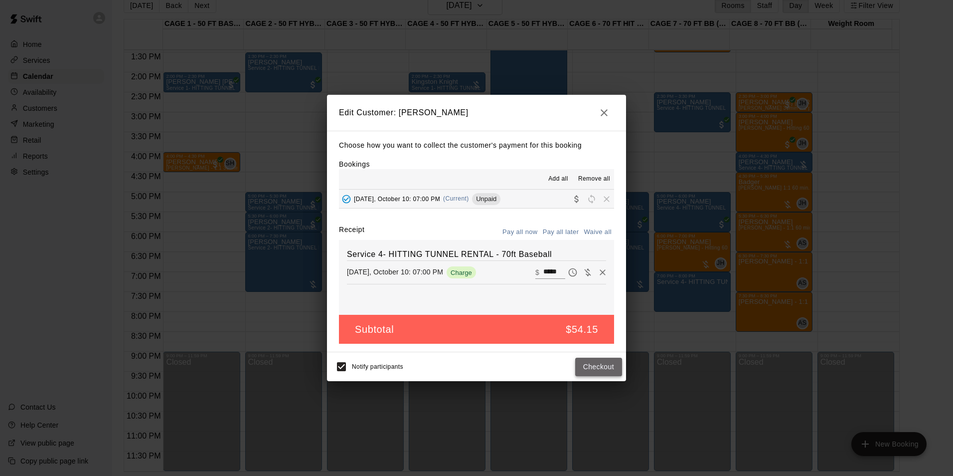
click at [602, 364] on button "Checkout" at bounding box center [598, 367] width 47 height 18
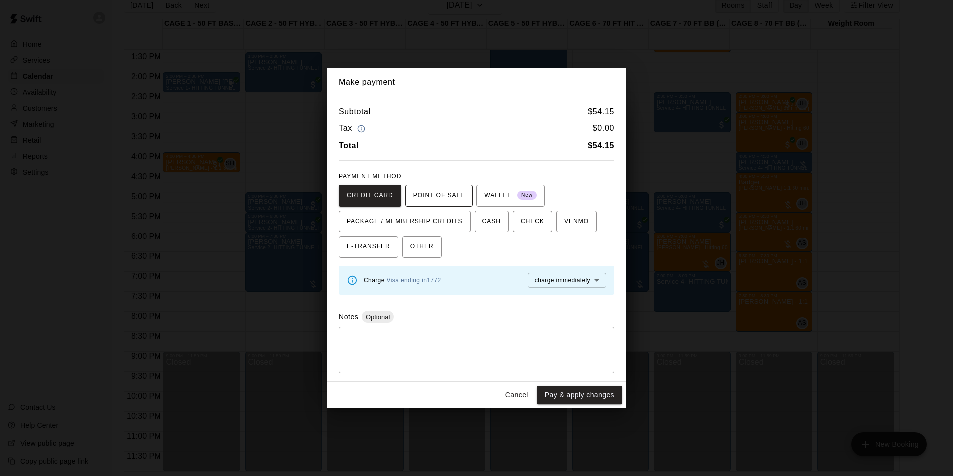
click at [438, 190] on span "POINT OF SALE" at bounding box center [438, 195] width 51 height 16
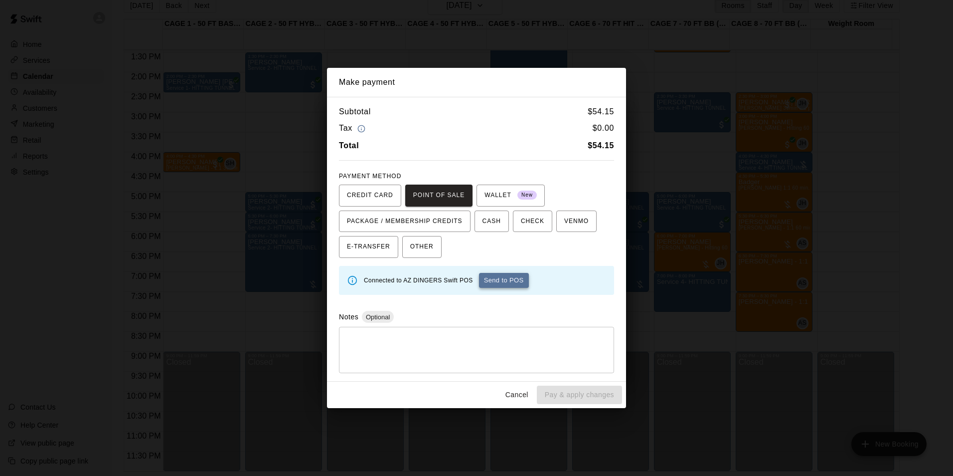
click at [493, 273] on button "Send to POS" at bounding box center [504, 280] width 50 height 15
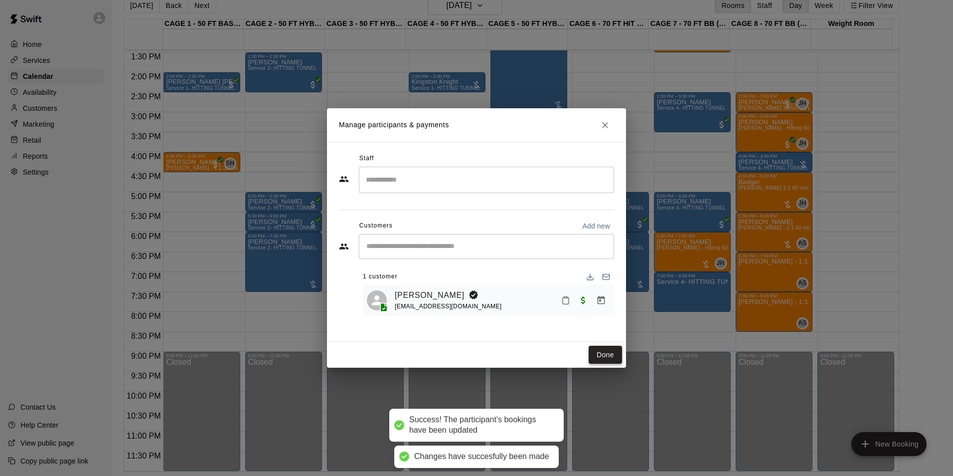
click at [615, 360] on button "Done" at bounding box center [605, 355] width 33 height 18
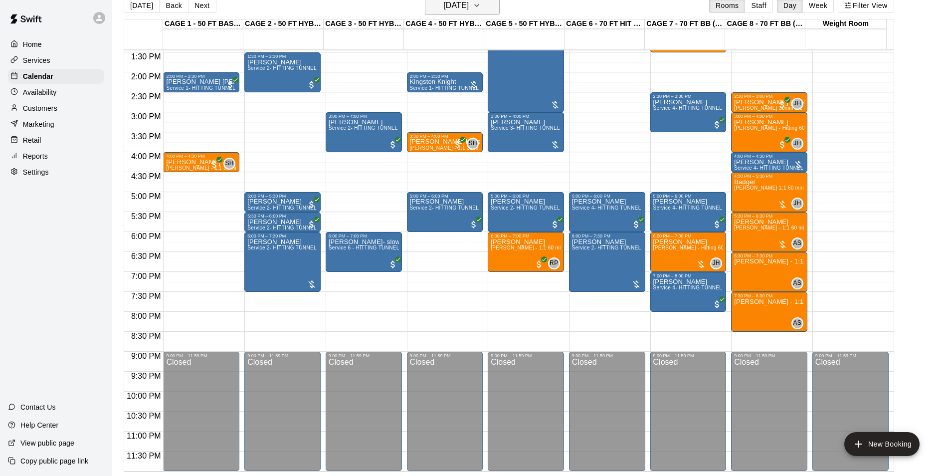
click at [481, 3] on icon "button" at bounding box center [477, 6] width 8 height 12
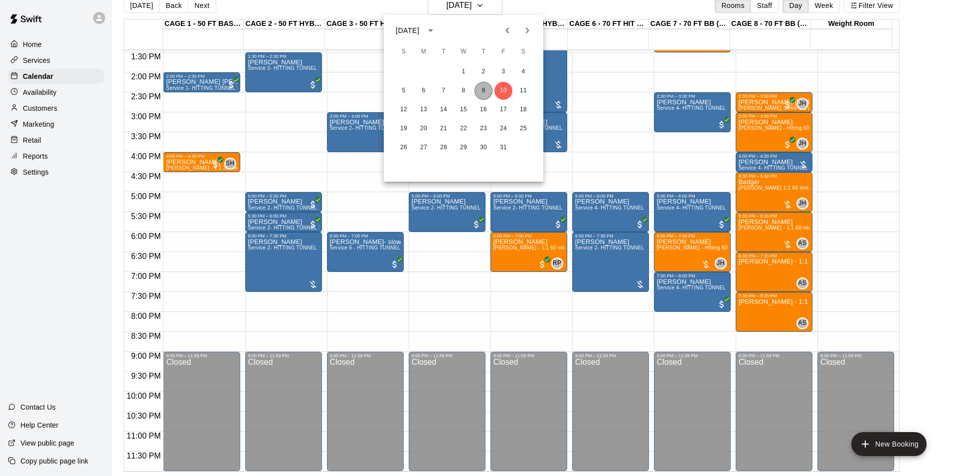
click at [489, 88] on button "9" at bounding box center [484, 91] width 18 height 18
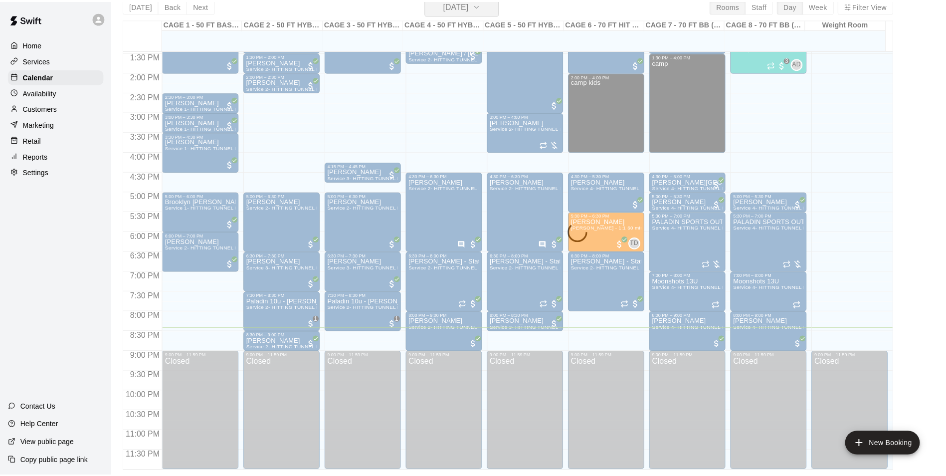
scroll to position [12, 0]
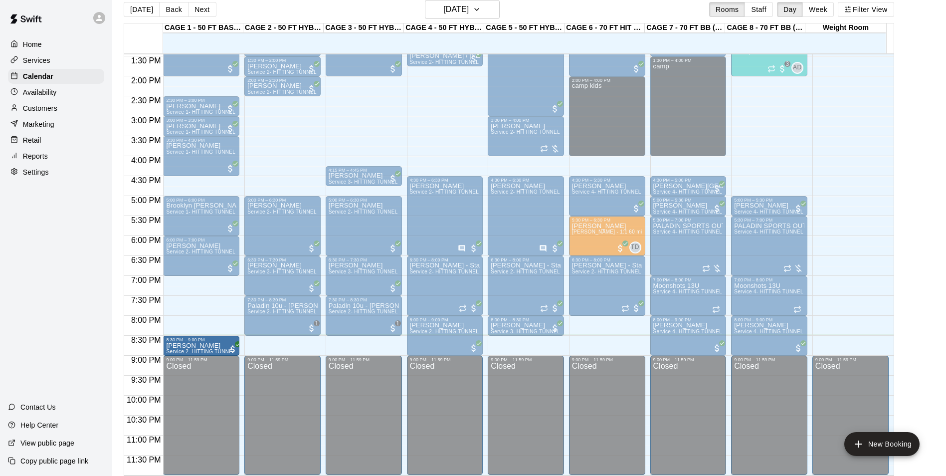
drag, startPoint x: 262, startPoint y: 339, endPoint x: 237, endPoint y: 339, distance: 25.4
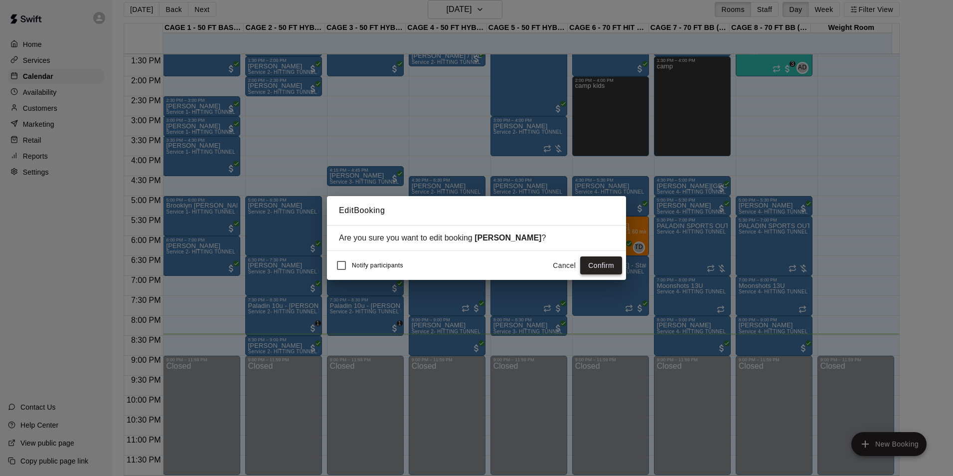
click at [614, 260] on button "Confirm" at bounding box center [601, 265] width 42 height 18
